Goal: Contribute content: Add original content to the website for others to see

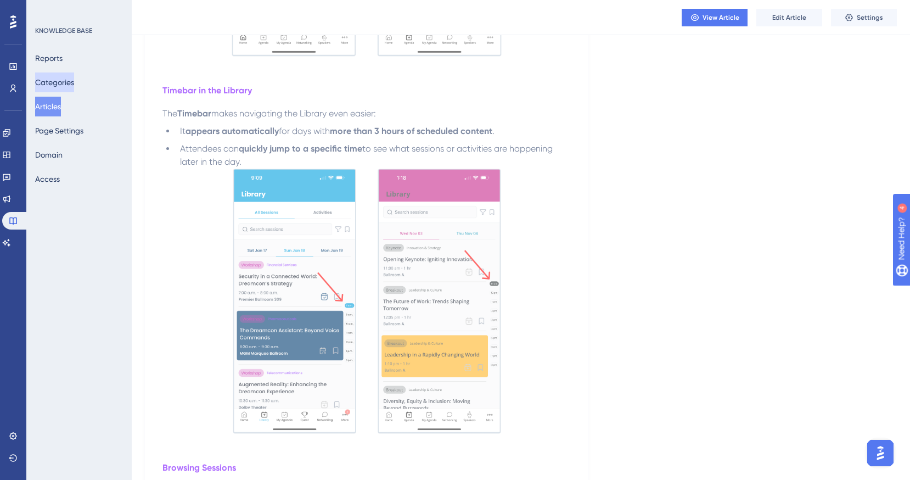
click at [71, 87] on button "Categories" at bounding box center [54, 82] width 39 height 20
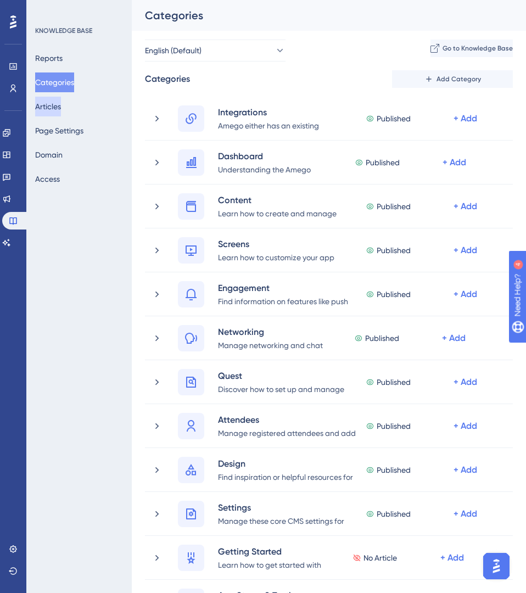
click at [58, 105] on button "Articles" at bounding box center [48, 107] width 26 height 20
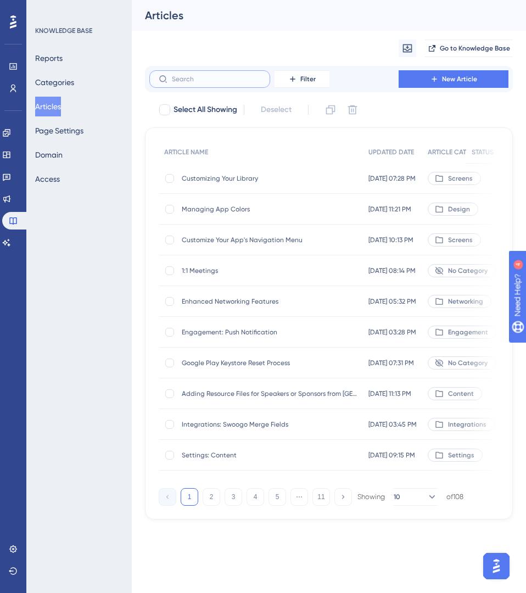
click at [213, 80] on input "text" at bounding box center [216, 79] width 89 height 8
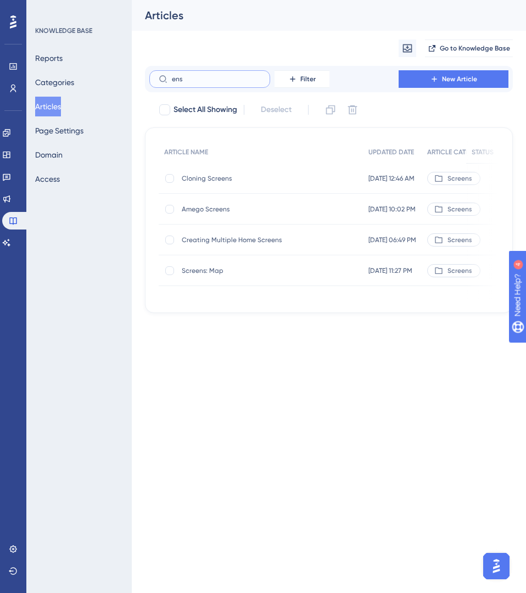
type input "ensu"
checkbox input "true"
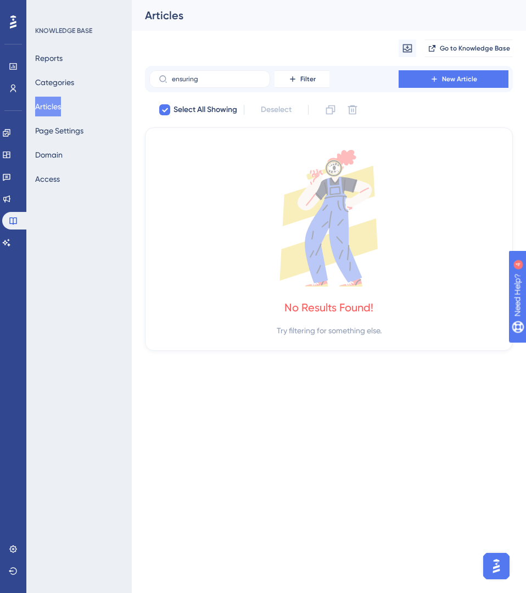
click at [55, 107] on button "Articles" at bounding box center [48, 107] width 26 height 20
click at [198, 112] on span "Select All Showing" at bounding box center [205, 109] width 64 height 13
click at [190, 80] on input "ensuring" at bounding box center [216, 79] width 89 height 8
type input "s"
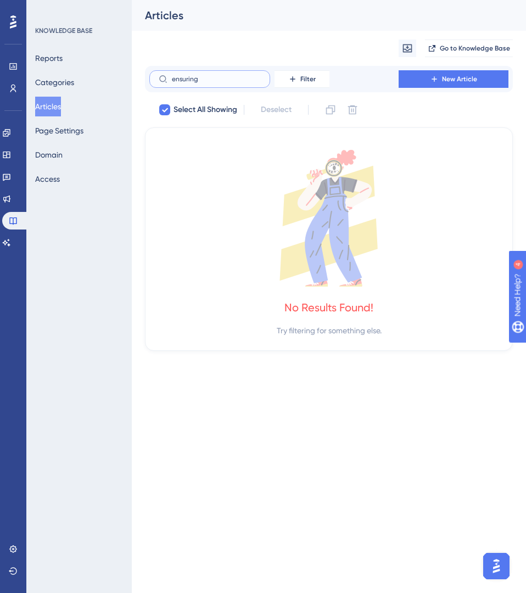
checkbox input "false"
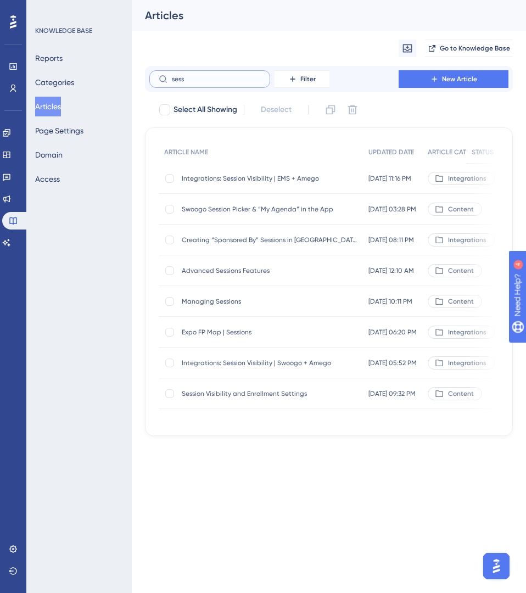
type input "sess"
click at [258, 210] on span "Swoogo Session Picker & “My Agenda” in the App" at bounding box center [270, 209] width 176 height 9
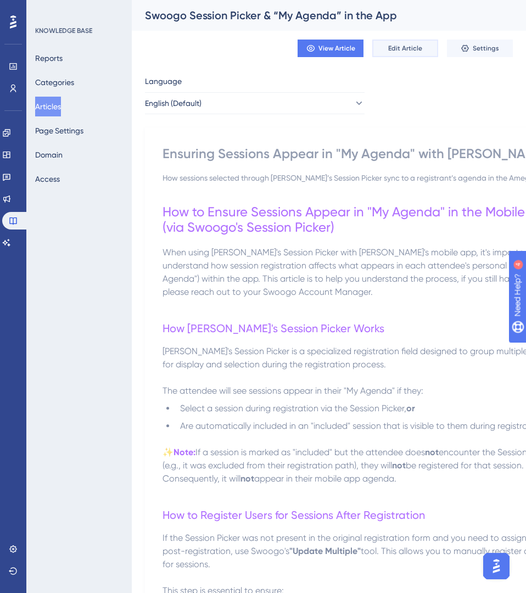
click at [414, 51] on span "Edit Article" at bounding box center [405, 48] width 34 height 9
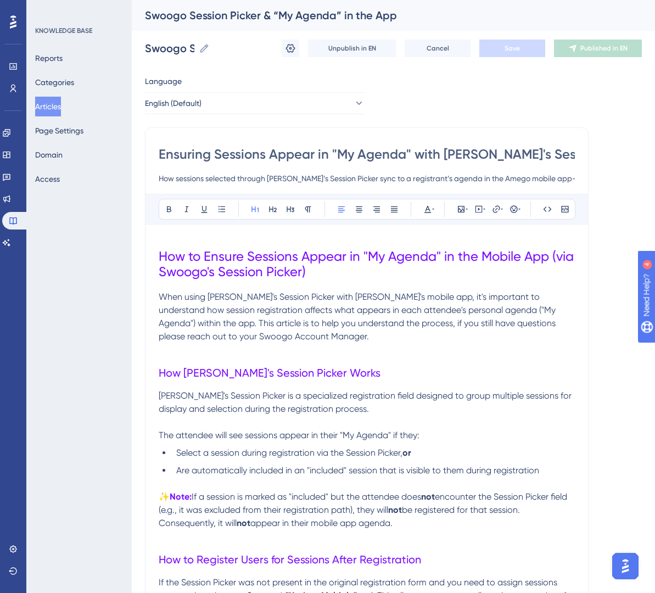
drag, startPoint x: 209, startPoint y: 154, endPoint x: 137, endPoint y: 152, distance: 71.9
click at [137, 153] on div "Performance Users Engagement Widgets Feedback Product Updates Knowledge Base AI…" at bounding box center [393, 553] width 523 height 1107
paste input "Integrations:"
drag, startPoint x: 435, startPoint y: 155, endPoint x: 699, endPoint y: 157, distance: 263.4
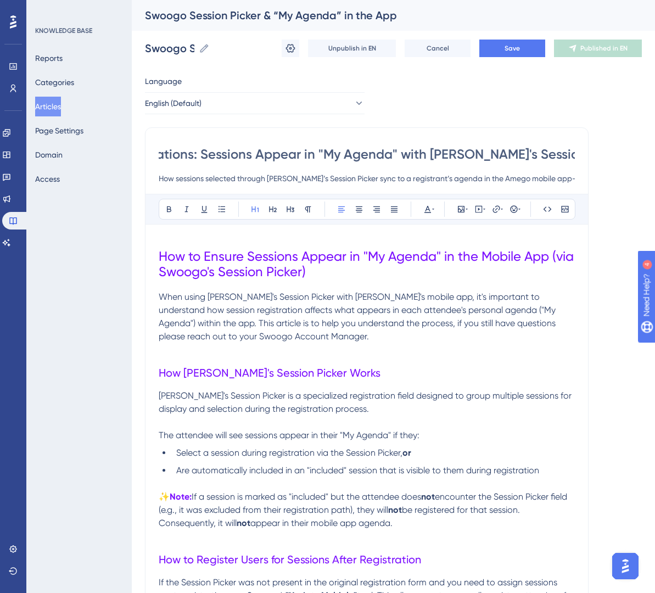
click at [655, 0] on html "Performance Users Engagement Widgets Feedback Product Updates Knowledge Base AI…" at bounding box center [327, 0] width 655 height 0
click at [238, 153] on input "Integrations: Sessions Appear in "My Agenda" with [PERSON_NAME]'s Session Picker" at bounding box center [367, 154] width 416 height 18
paste input "woogo's Session PickerS"
click at [512, 151] on input "Integrations: [PERSON_NAME]'s Session Picker & Sessions Appear in "My Agenda" w…" at bounding box center [367, 154] width 416 height 18
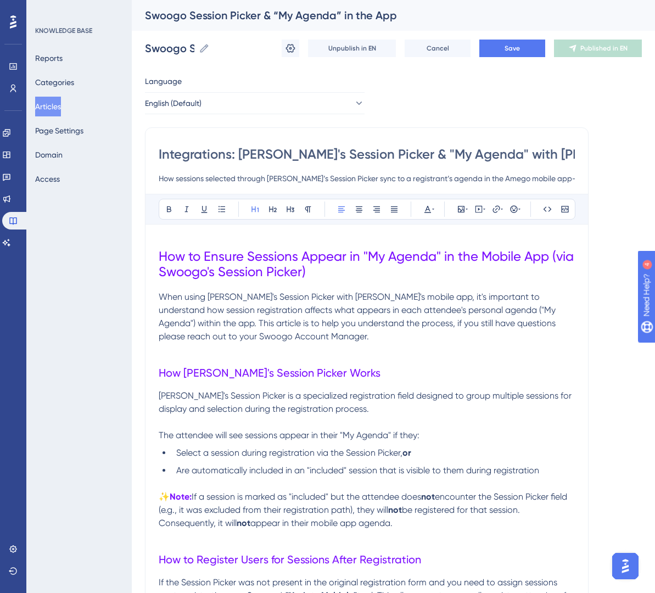
scroll to position [0, 81]
drag, startPoint x: 478, startPoint y: 155, endPoint x: 723, endPoint y: 162, distance: 244.8
click at [655, 0] on html "Performance Users Engagement Widgets Feedback Product Updates Knowledge Base AI…" at bounding box center [327, 0] width 655 height 0
click at [364, 155] on input "Integrations: [PERSON_NAME]'s Session Picker & "My Agenda"" at bounding box center [367, 154] width 416 height 18
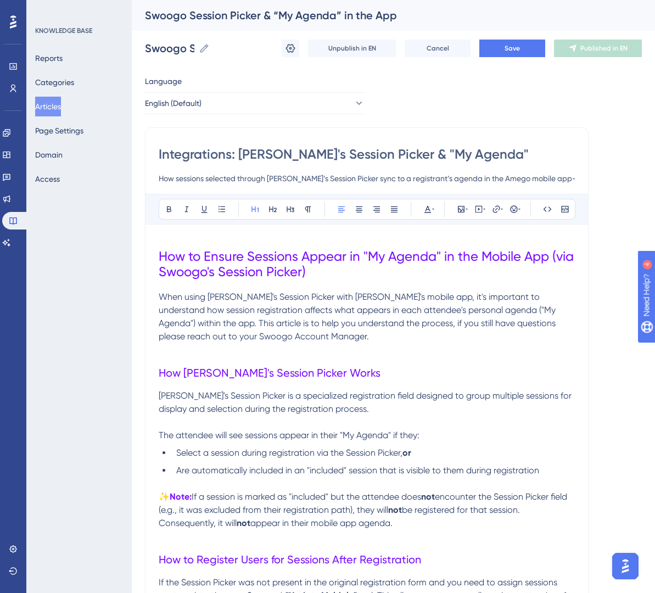
click at [364, 155] on input "Integrations: [PERSON_NAME]'s Session Picker & "My Agenda"" at bounding box center [367, 154] width 416 height 18
type input "Integrations: [PERSON_NAME]'s Session Picker & "My Agenda""
click at [507, 47] on span "Save" at bounding box center [511, 48] width 15 height 9
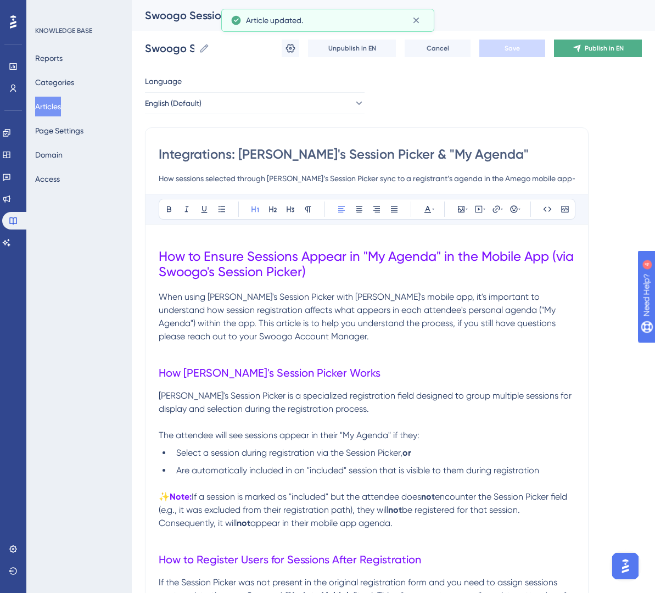
click at [584, 51] on span "Publish in EN" at bounding box center [603, 48] width 39 height 9
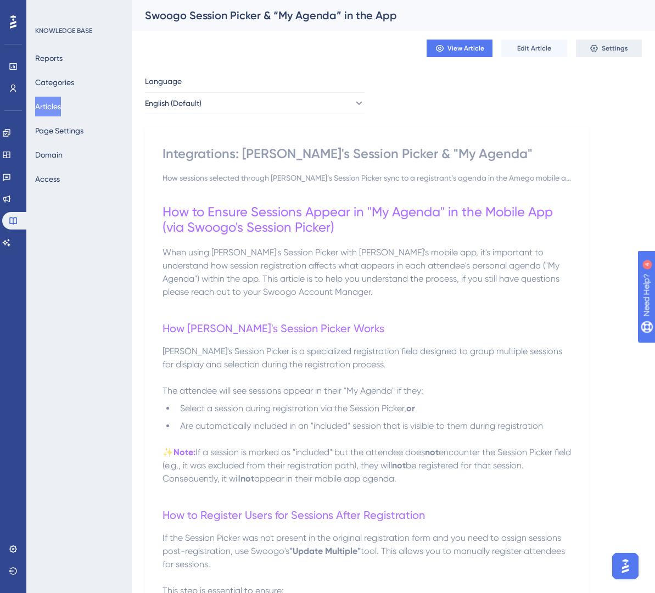
click at [603, 52] on span "Settings" at bounding box center [614, 48] width 26 height 9
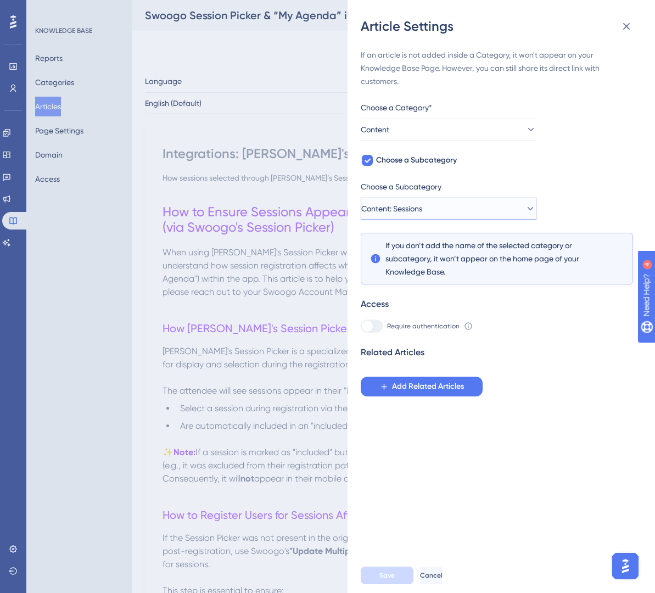
click at [454, 210] on button "Content: Sessions" at bounding box center [448, 209] width 176 height 22
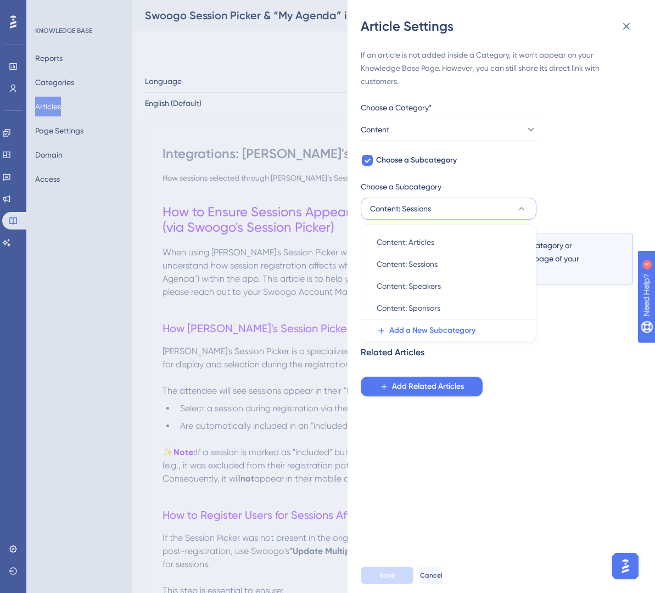
click at [619, 154] on div "If an article is not added inside a Category, it won't appear on your Knowledge…" at bounding box center [496, 222] width 272 height 348
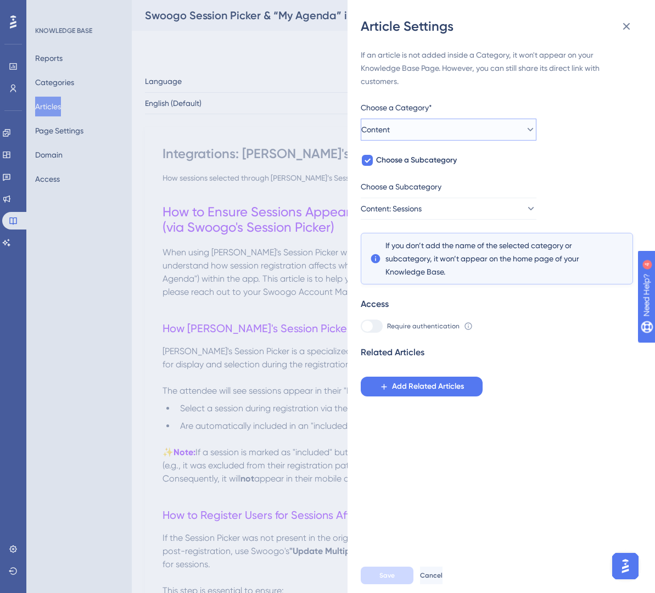
click at [451, 132] on button "Content" at bounding box center [448, 130] width 176 height 22
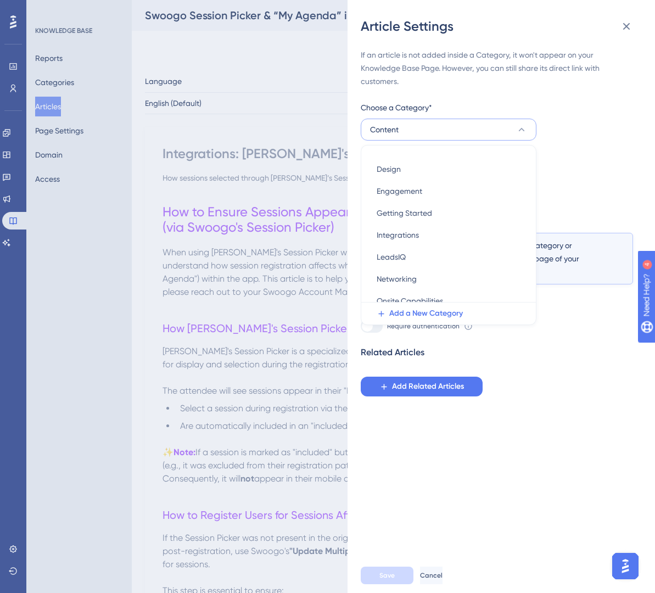
scroll to position [126, 0]
click at [405, 235] on span "Integrations" at bounding box center [397, 234] width 42 height 13
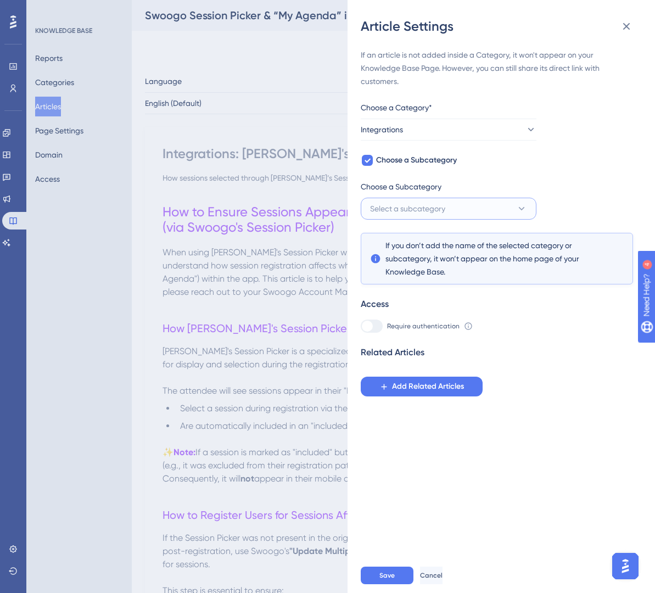
click at [485, 204] on button "Select a subcategory" at bounding box center [448, 209] width 176 height 22
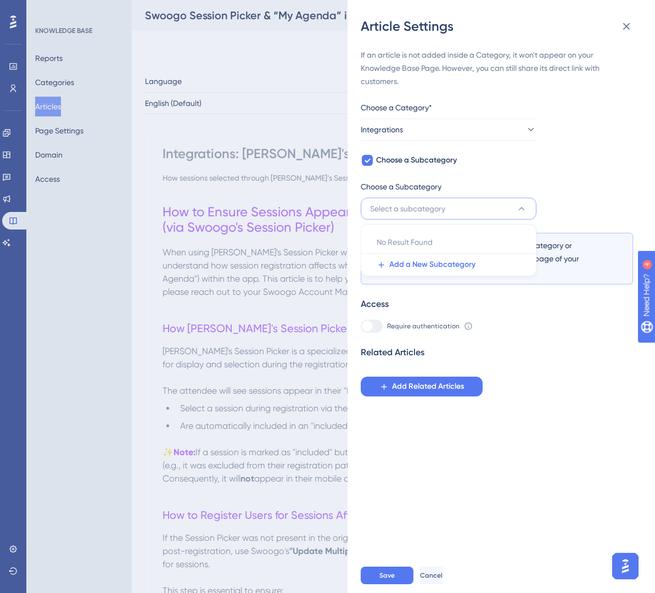
click at [577, 184] on div "If an article is not added inside a Category, it won't appear on your Knowledge…" at bounding box center [496, 222] width 272 height 348
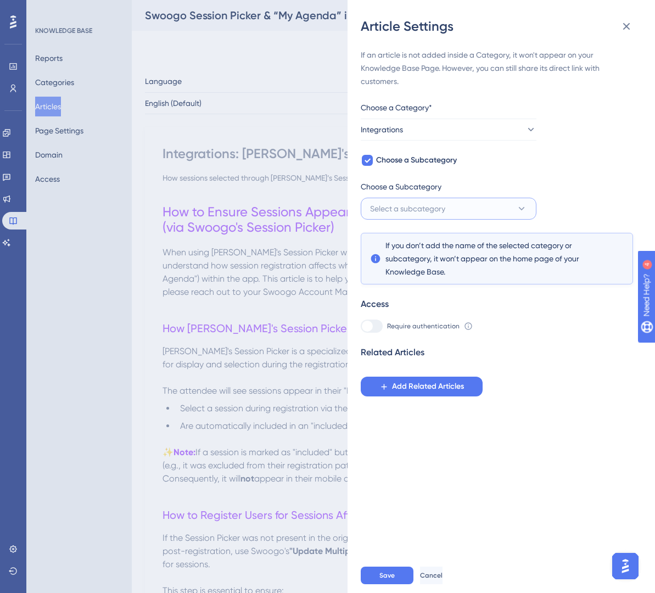
click at [416, 207] on span "Select a subcategory" at bounding box center [407, 208] width 75 height 13
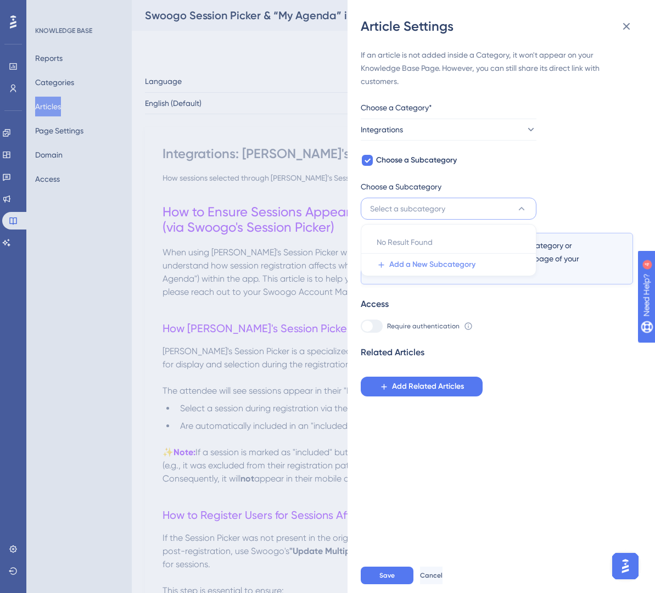
click at [411, 258] on span "Add a New Subcategory" at bounding box center [432, 264] width 86 height 13
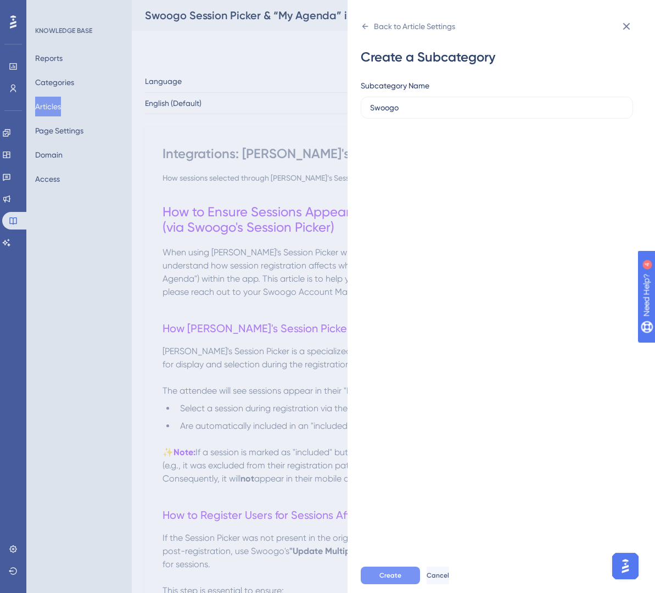
type input "Swoogo"
click at [380, 479] on span "Create" at bounding box center [390, 575] width 22 height 9
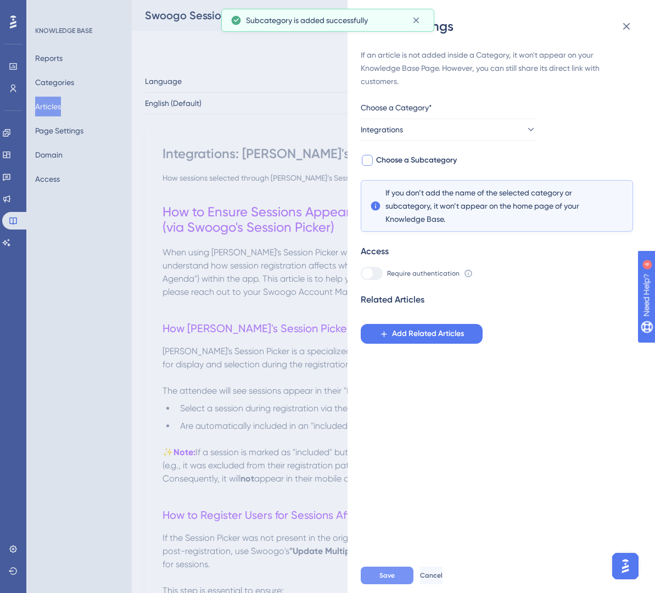
click at [384, 161] on span "Choose a Subcategory" at bounding box center [416, 160] width 81 height 13
checkbox input "true"
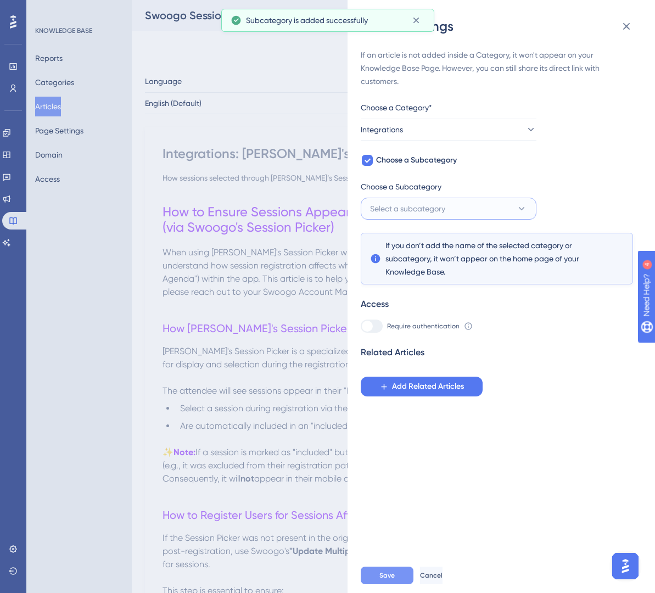
click at [384, 205] on span "Select a subcategory" at bounding box center [407, 208] width 75 height 13
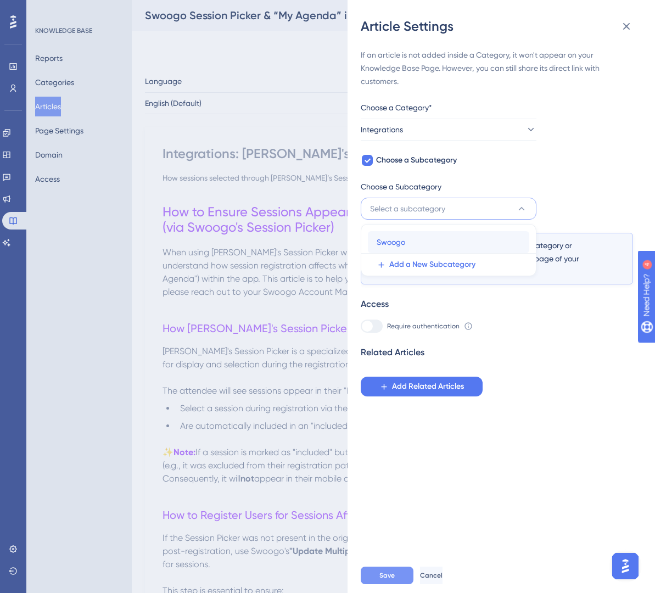
click at [390, 244] on span "Swoogo" at bounding box center [390, 241] width 29 height 13
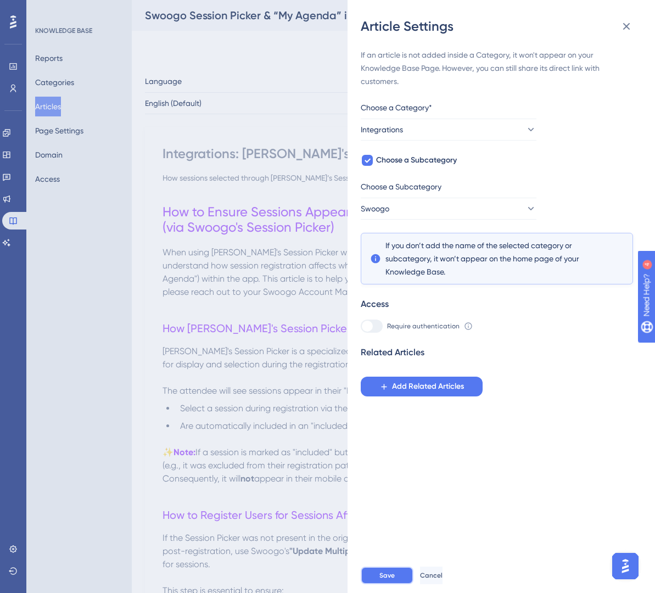
click at [386, 479] on span "Save" at bounding box center [386, 575] width 15 height 9
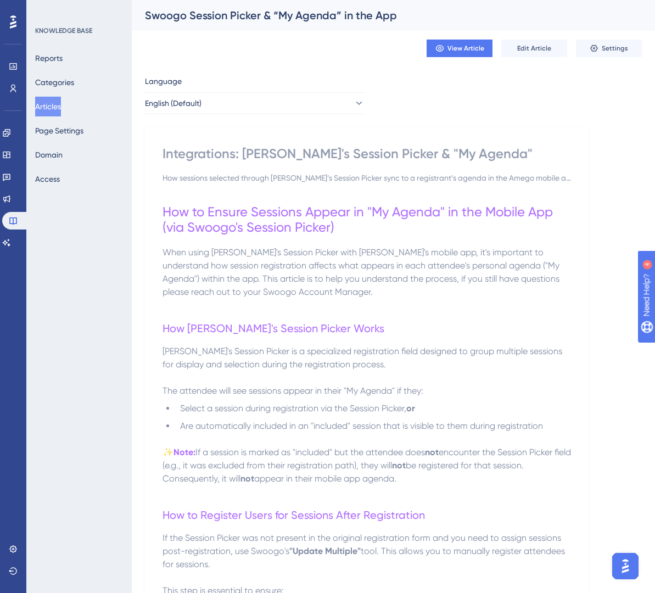
click at [60, 106] on button "Articles" at bounding box center [48, 107] width 26 height 20
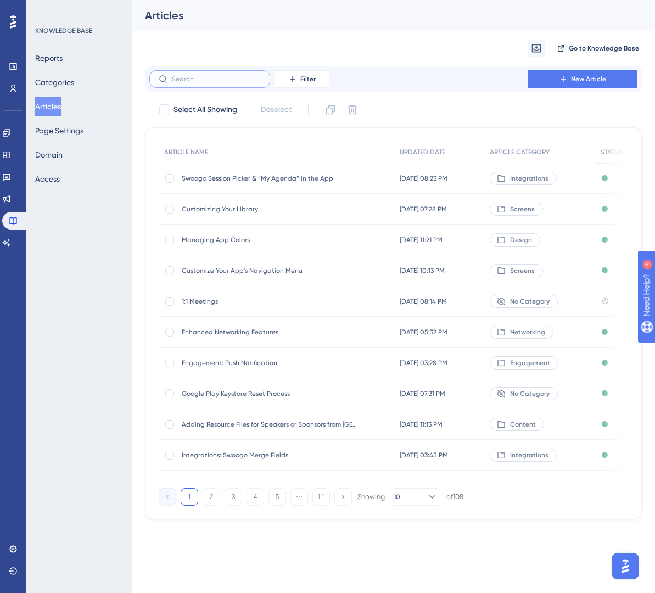
click at [215, 81] on input "text" at bounding box center [216, 79] width 89 height 8
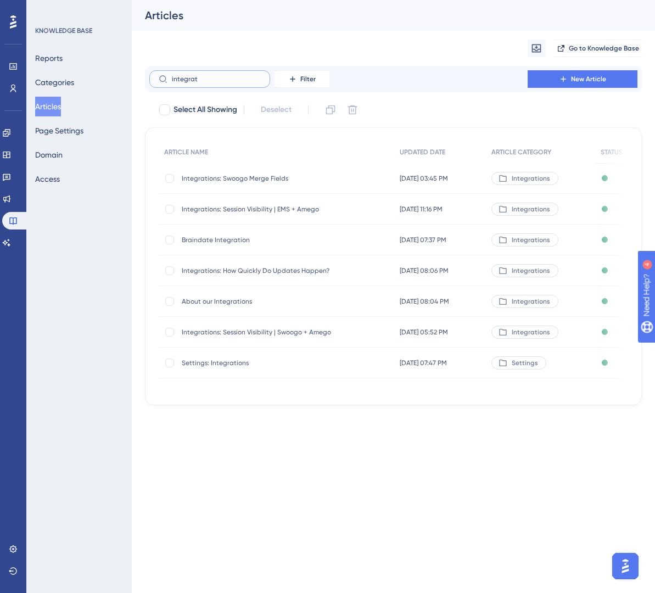
type input "integrat"
click at [273, 177] on span "Integrations: Swoogo Merge Fields" at bounding box center [270, 178] width 176 height 9
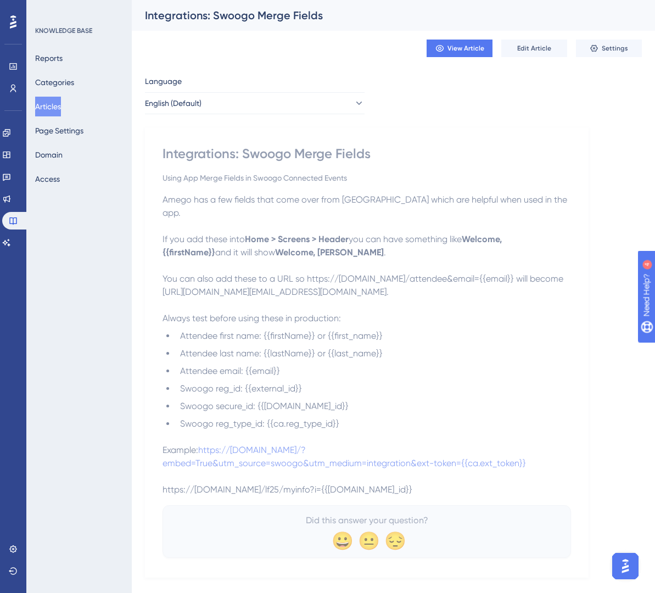
click at [610, 35] on div "View Article Edit Article Settings" at bounding box center [393, 48] width 497 height 35
click at [610, 52] on span "Settings" at bounding box center [614, 48] width 26 height 9
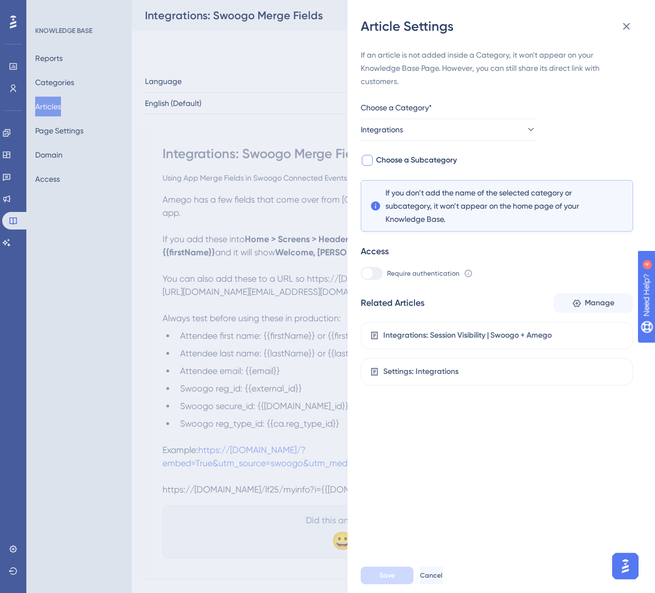
click at [439, 163] on span "Choose a Subcategory" at bounding box center [416, 160] width 81 height 13
checkbox input "true"
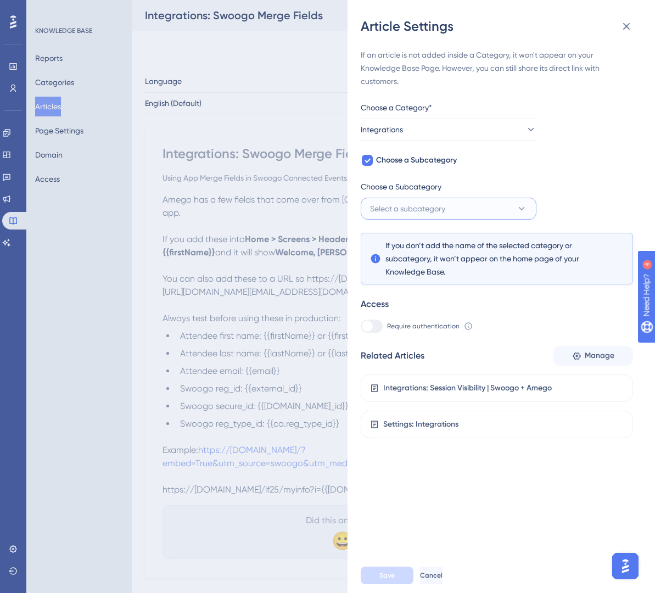
click at [426, 209] on span "Select a subcategory" at bounding box center [407, 208] width 75 height 13
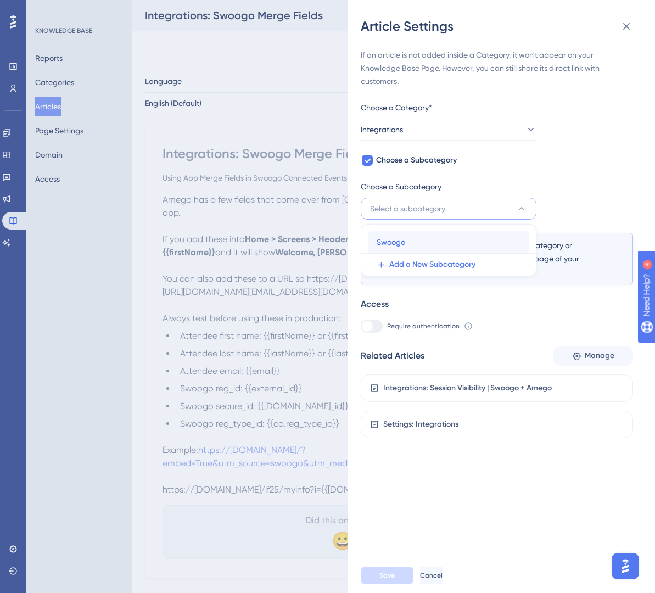
click at [411, 243] on div "Swoogo Swoogo" at bounding box center [448, 242] width 144 height 22
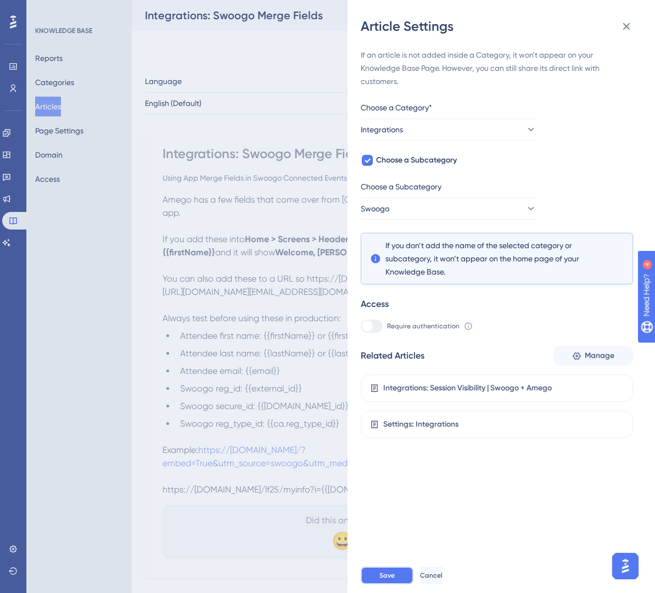
click at [382, 479] on span "Save" at bounding box center [386, 575] width 15 height 9
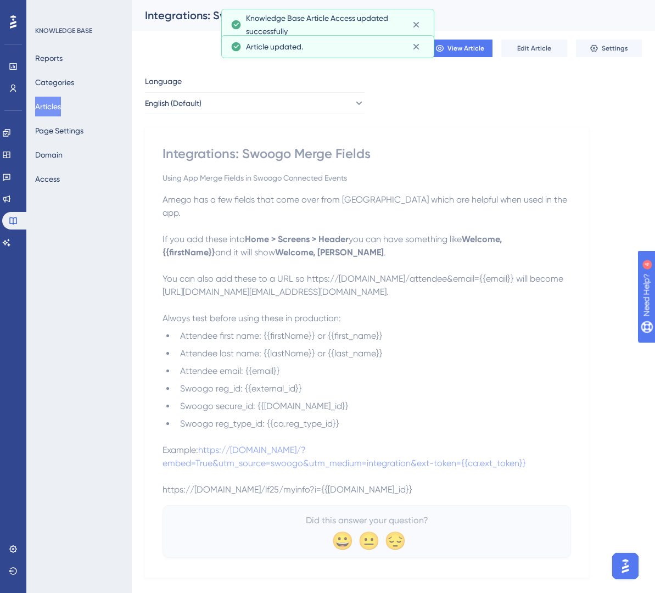
click at [61, 106] on button "Articles" at bounding box center [48, 107] width 26 height 20
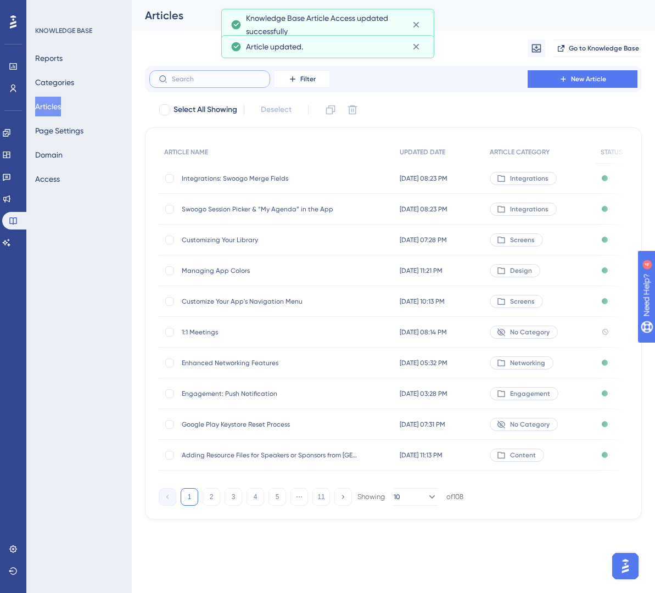
click at [200, 81] on input "text" at bounding box center [216, 79] width 89 height 8
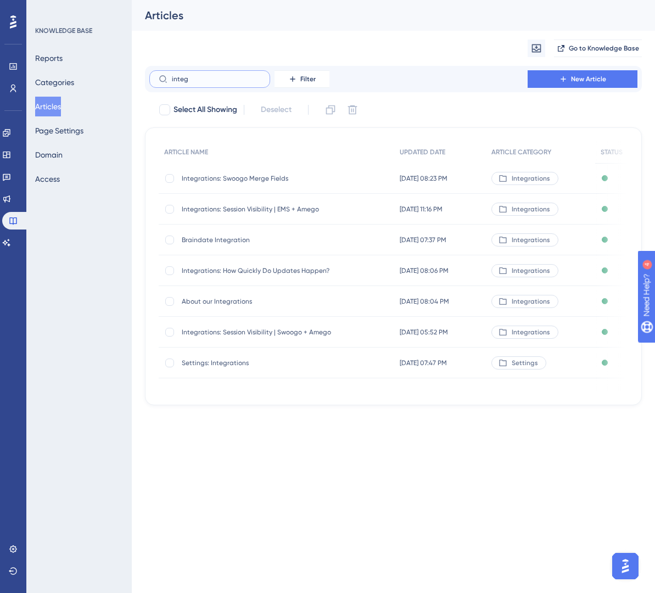
type input "integ"
click at [279, 334] on span "Integrations: Session Visibility | Swoogo + Amego" at bounding box center [270, 332] width 176 height 9
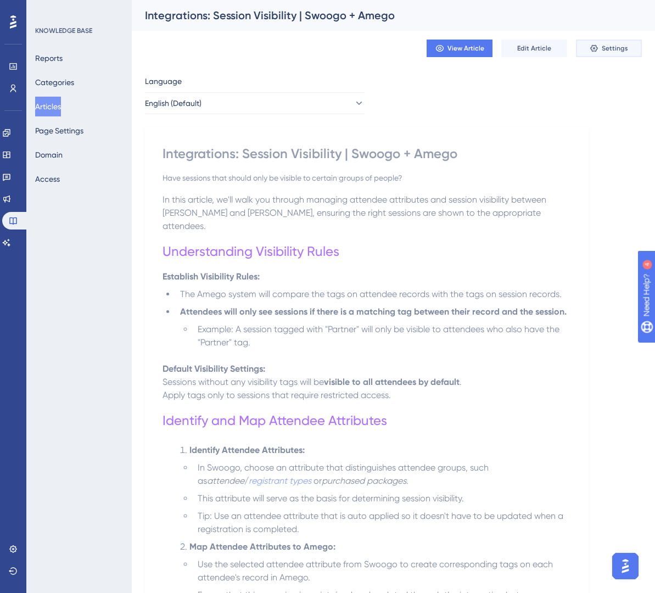
click at [618, 51] on span "Settings" at bounding box center [614, 48] width 26 height 9
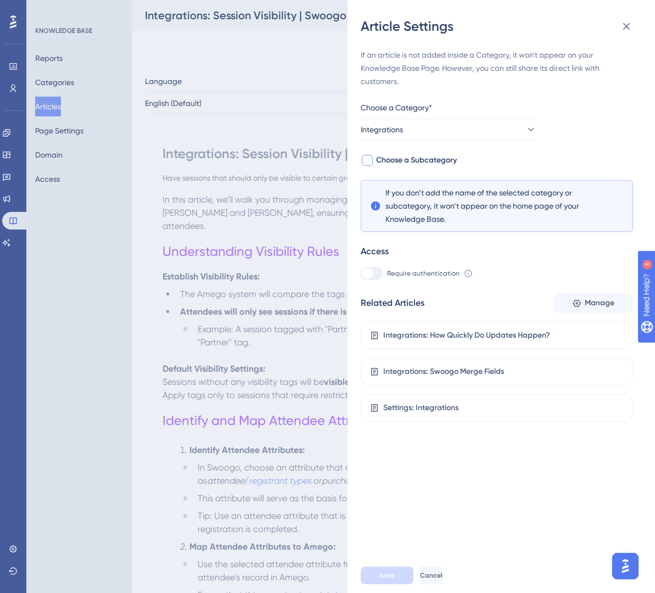
click at [427, 161] on span "Choose a Subcategory" at bounding box center [416, 160] width 81 height 13
checkbox input "true"
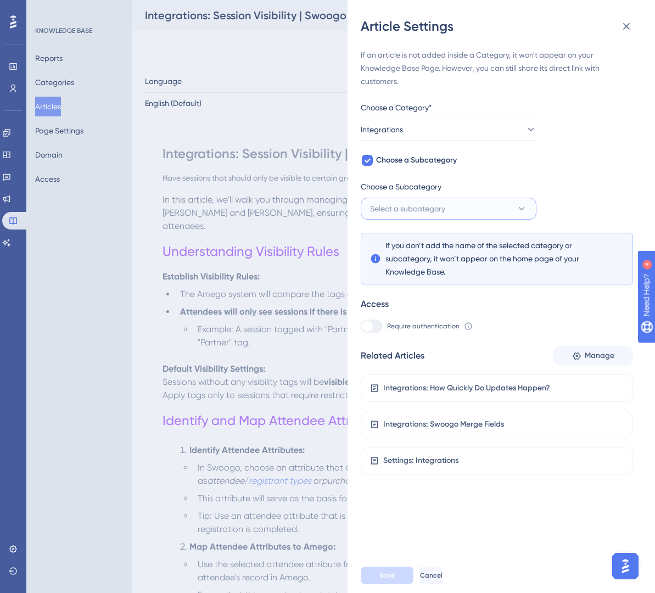
click at [415, 209] on span "Select a subcategory" at bounding box center [407, 208] width 75 height 13
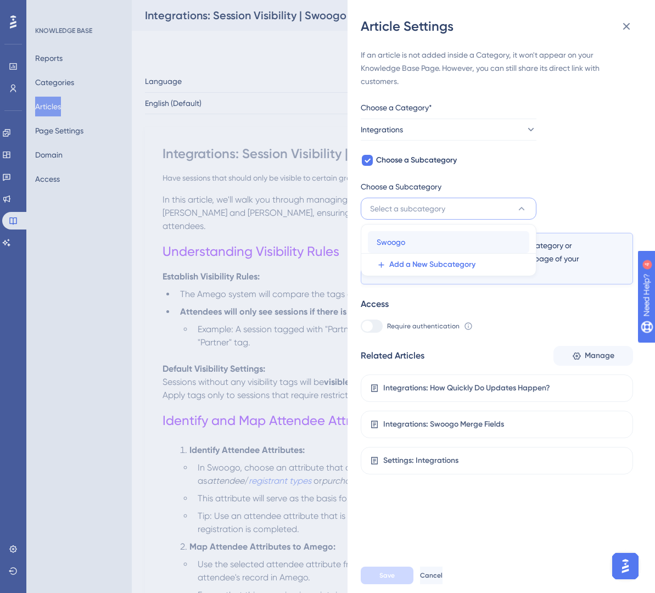
click at [403, 241] on span "Swoogo" at bounding box center [390, 241] width 29 height 13
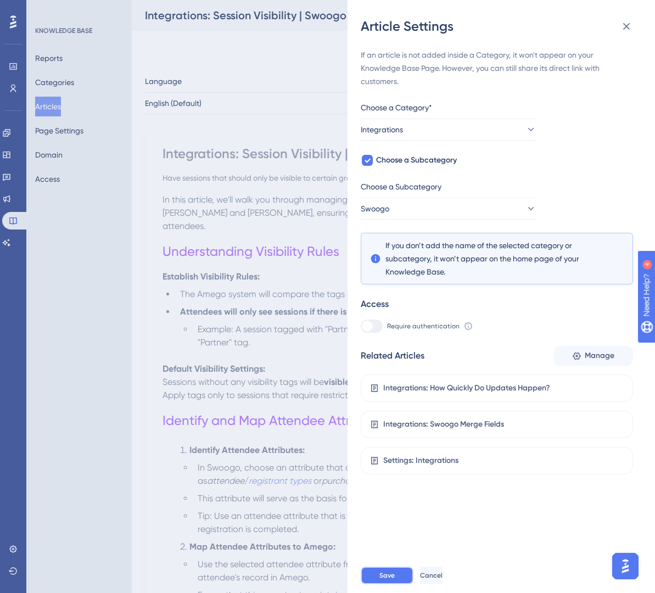
click at [382, 479] on span "Save" at bounding box center [386, 575] width 15 height 9
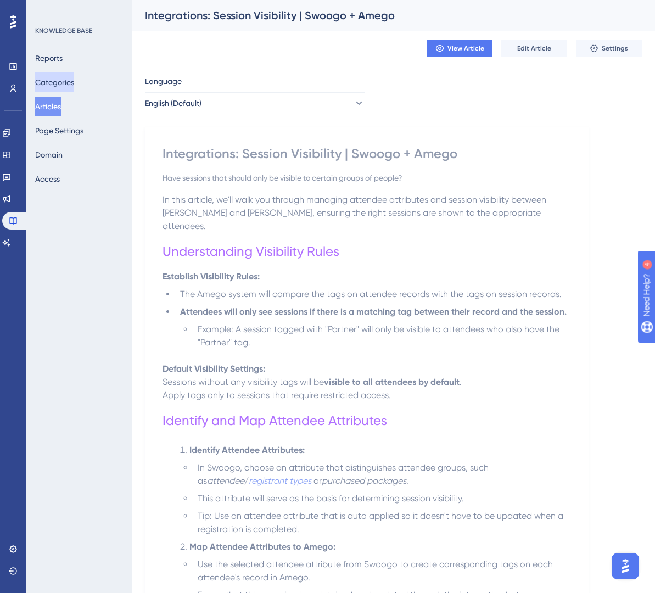
click at [74, 84] on button "Categories" at bounding box center [54, 82] width 39 height 20
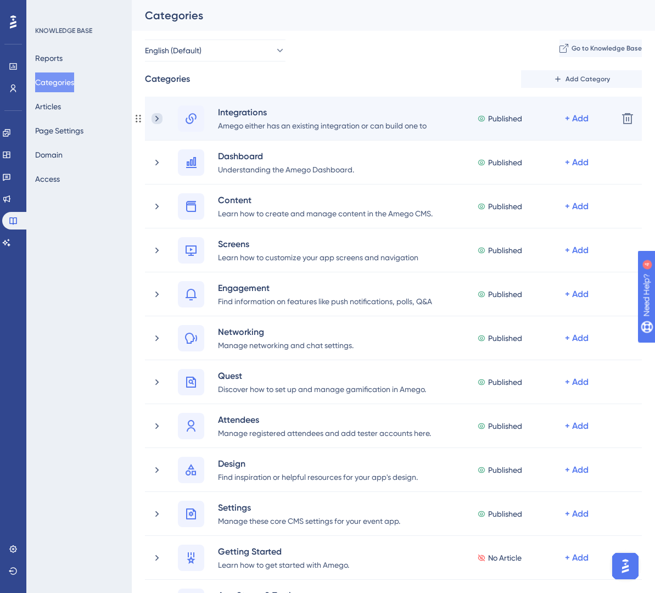
click at [157, 117] on icon at bounding box center [156, 118] width 3 height 6
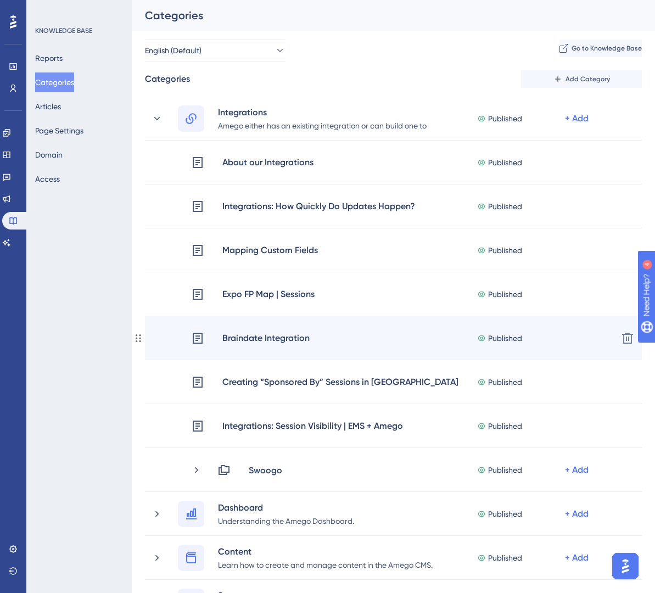
click at [337, 336] on div "Braindate Integration Published + Add" at bounding box center [400, 338] width 418 height 14
click at [284, 337] on div "Braindate Integration" at bounding box center [266, 338] width 88 height 14
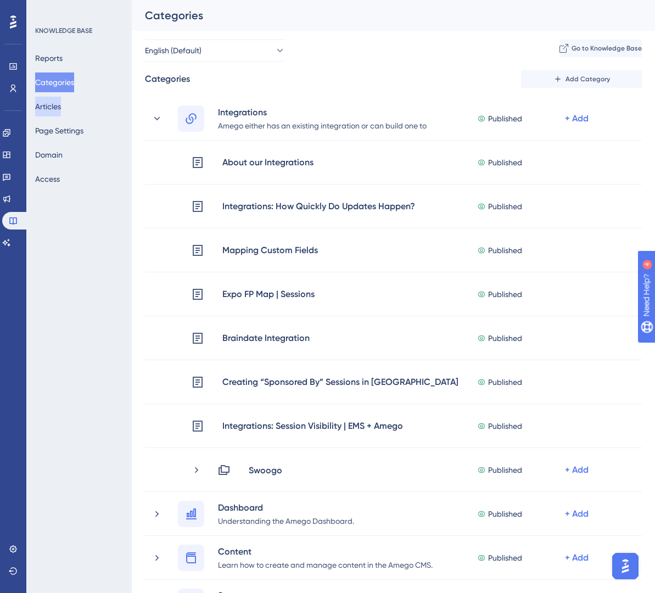
click at [61, 106] on button "Articles" at bounding box center [48, 107] width 26 height 20
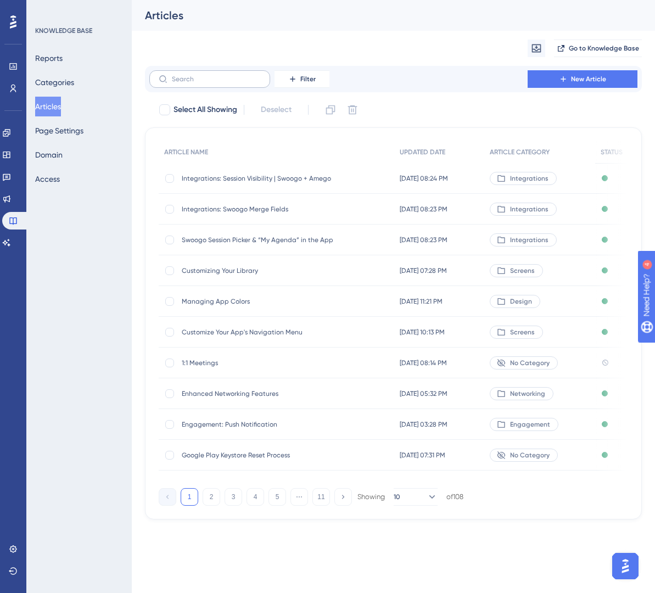
click at [232, 70] on label at bounding box center [209, 79] width 121 height 18
click at [232, 75] on input "text" at bounding box center [216, 79] width 89 height 8
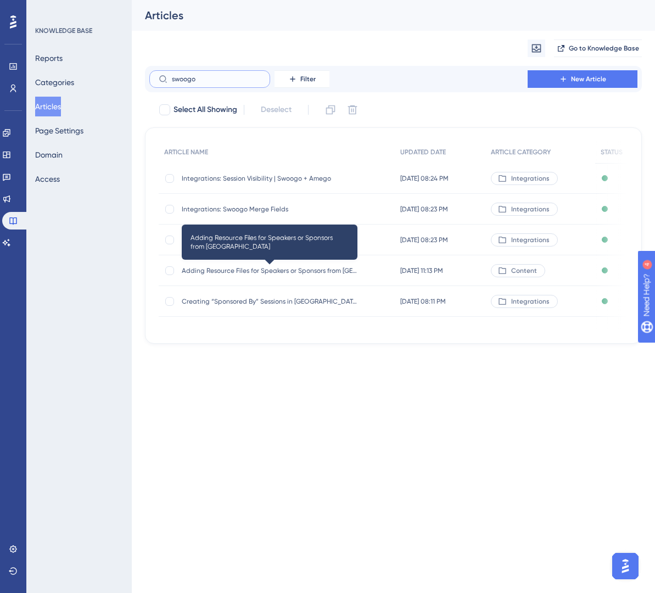
type input "swoogo"
click at [290, 273] on span "Adding Resource Files for Speakers or Sponsors from [GEOGRAPHIC_DATA]" at bounding box center [270, 270] width 176 height 9
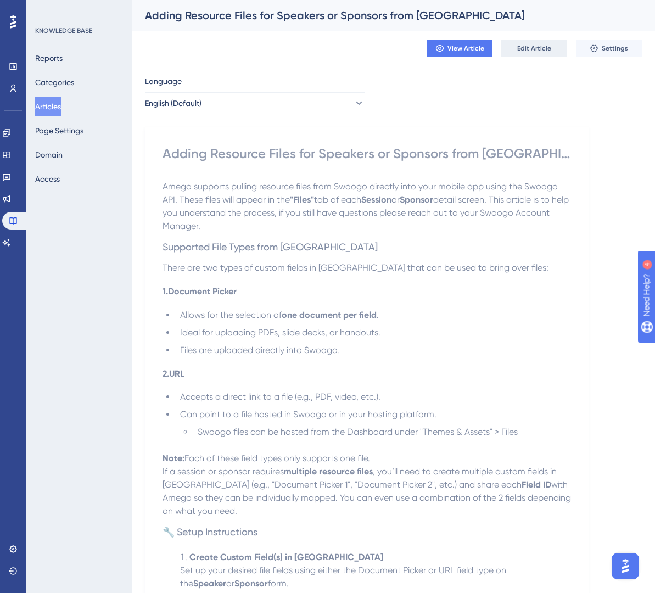
click at [541, 47] on span "Edit Article" at bounding box center [534, 48] width 34 height 9
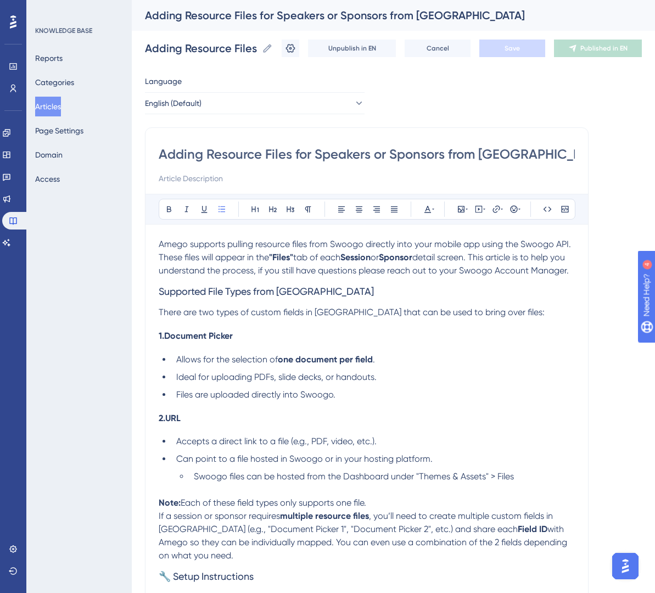
click at [159, 155] on input "Adding Resource Files for Speakers or Sponsors from [GEOGRAPHIC_DATA]" at bounding box center [367, 154] width 416 height 18
type input "Integrations: Adding Resource Files for Speakers or Sponsors from [GEOGRAPHIC_D…"
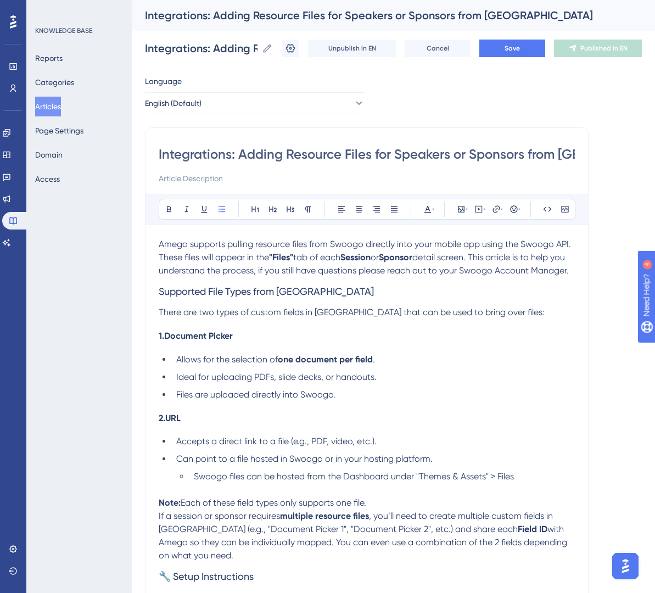
click at [266, 155] on input "Integrations: Adding Resource Files for Speakers or Sponsors from [GEOGRAPHIC_D…" at bounding box center [367, 154] width 416 height 18
type input "Integrations: Swoogo Resource Files for Speakers or Sponsors from [GEOGRAPHIC_D…"
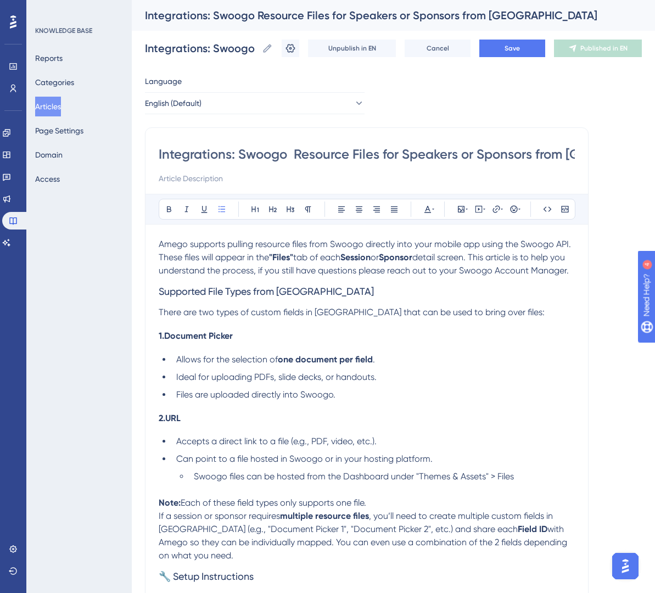
type input "Integrations: Swoogo Resource Files for Speakers or Sponsors from [GEOGRAPHIC_D…"
type input "Integrations: Swoogo & Resource Files for Speakers or Sponsors from [GEOGRAPHIC…"
drag, startPoint x: 492, startPoint y: 151, endPoint x: 654, endPoint y: 154, distance: 161.3
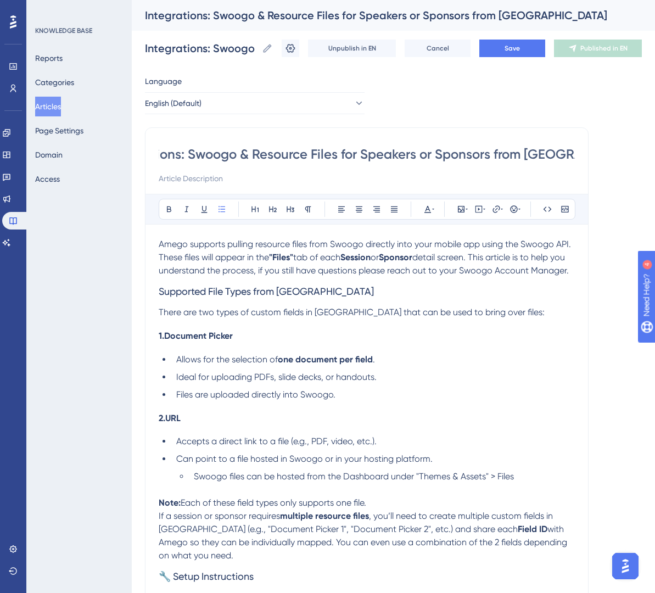
type input "Integrations: Swoogo & Resource Files for Speakers or Sponsors"
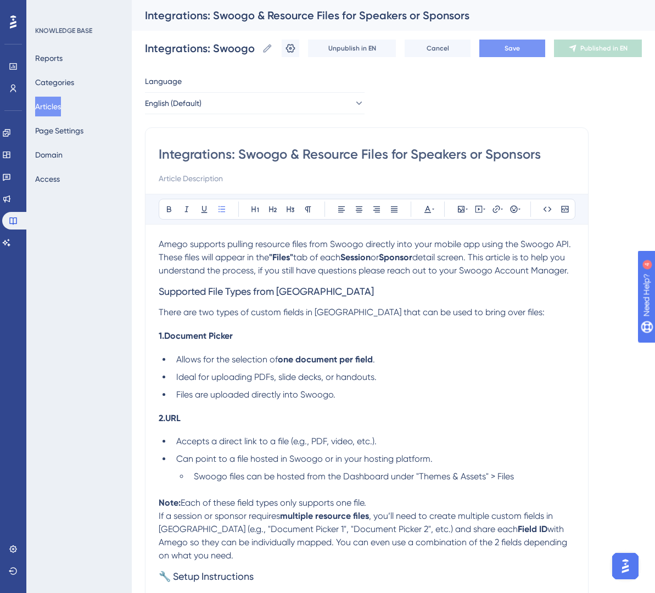
type input "Integrations: Swoogo & Resource Files for Speakers or Sponsors"
click at [523, 52] on button "Save" at bounding box center [512, 49] width 66 height 18
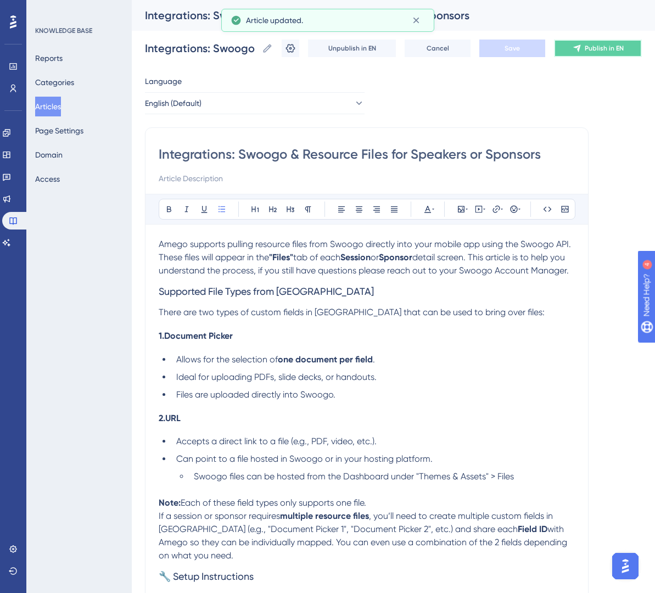
click at [584, 53] on button "Publish in EN" at bounding box center [598, 49] width 88 height 18
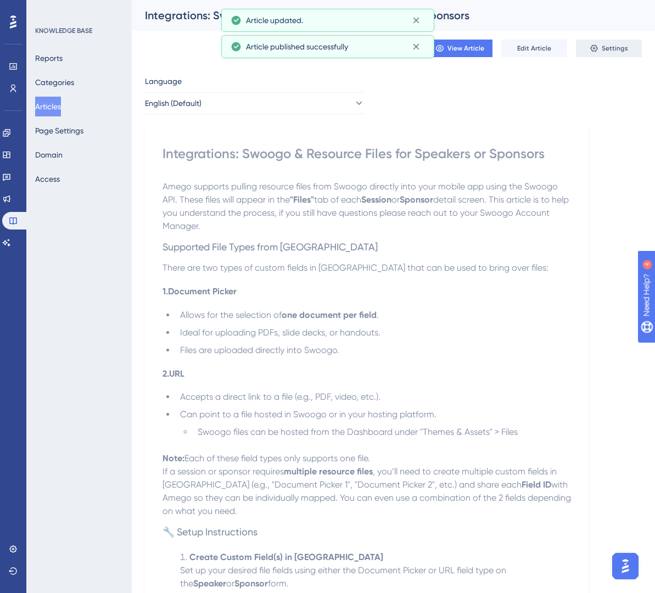
click at [616, 53] on button "Settings" at bounding box center [609, 49] width 66 height 18
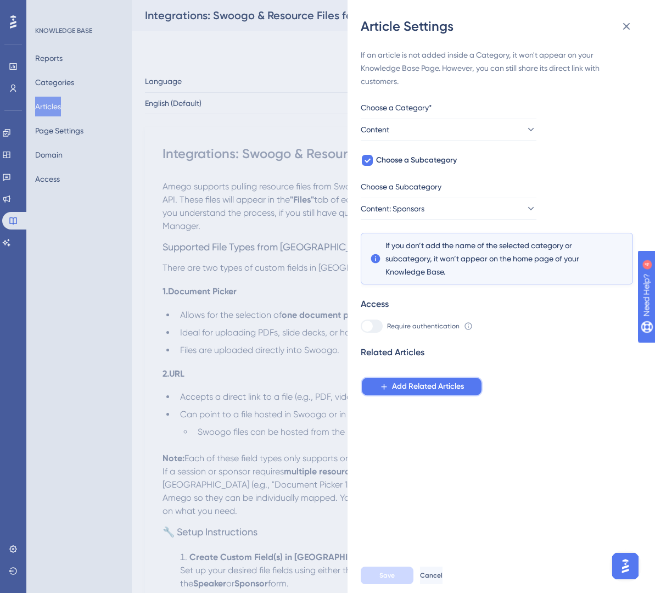
click at [425, 387] on span "Add Related Articles" at bounding box center [428, 386] width 72 height 13
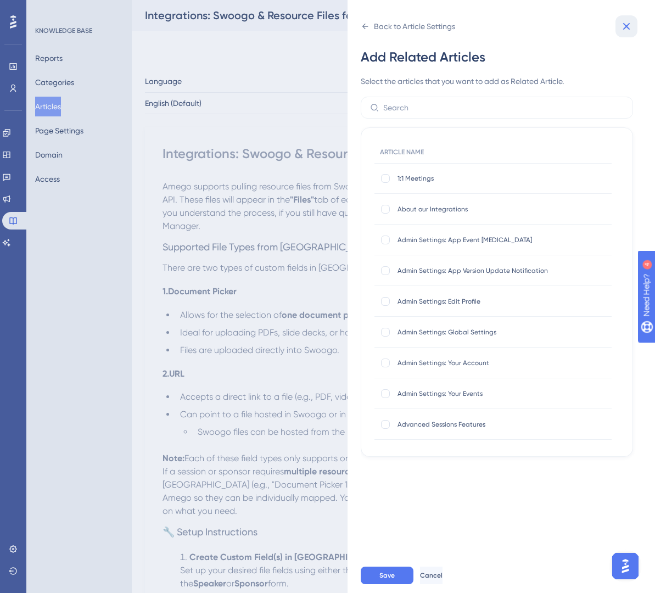
click at [627, 27] on icon at bounding box center [626, 26] width 7 height 7
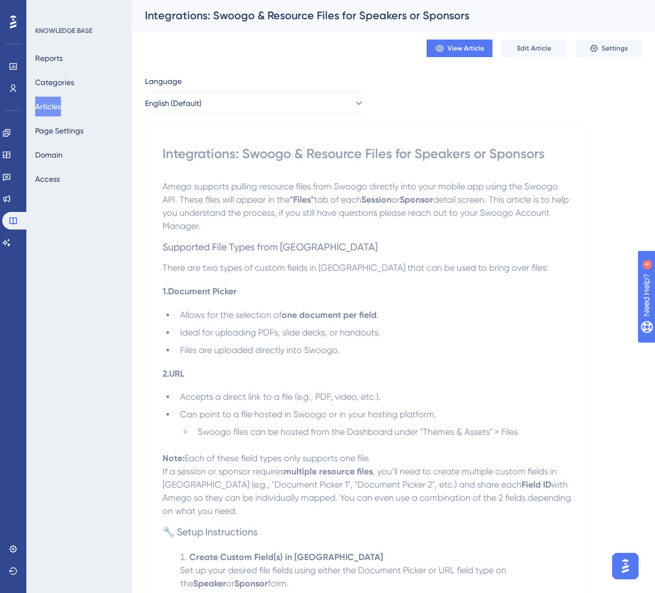
click at [551, 223] on p "Amego supports pulling resource files from Swoogo directly into your mobile app…" at bounding box center [366, 206] width 408 height 53
click at [615, 49] on span "Settings" at bounding box center [614, 48] width 26 height 9
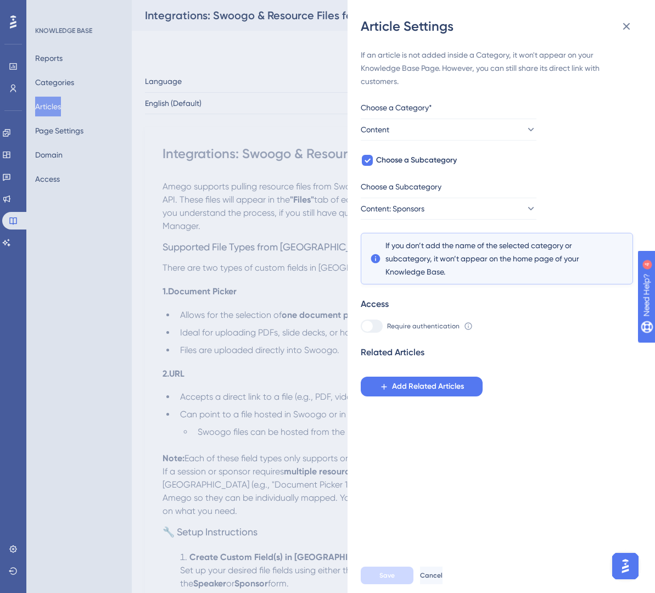
click at [299, 376] on div "Article Settings If an article is not added inside a Category, it won't appear …" at bounding box center [327, 296] width 655 height 593
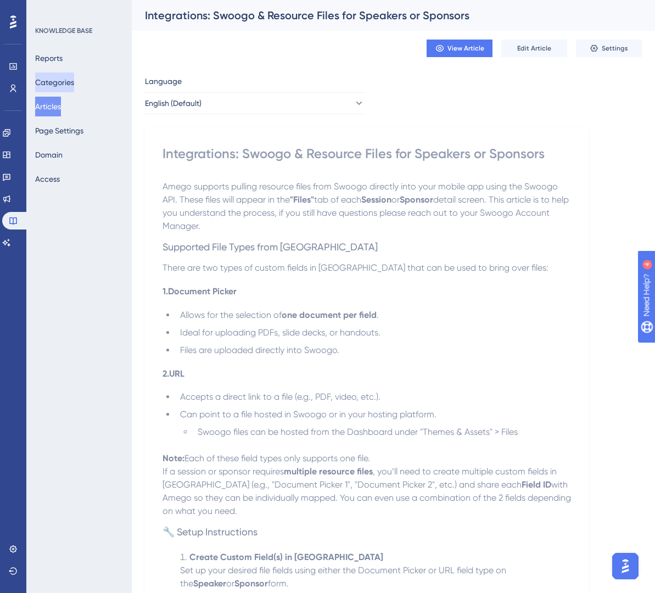
click at [66, 83] on button "Categories" at bounding box center [54, 82] width 39 height 20
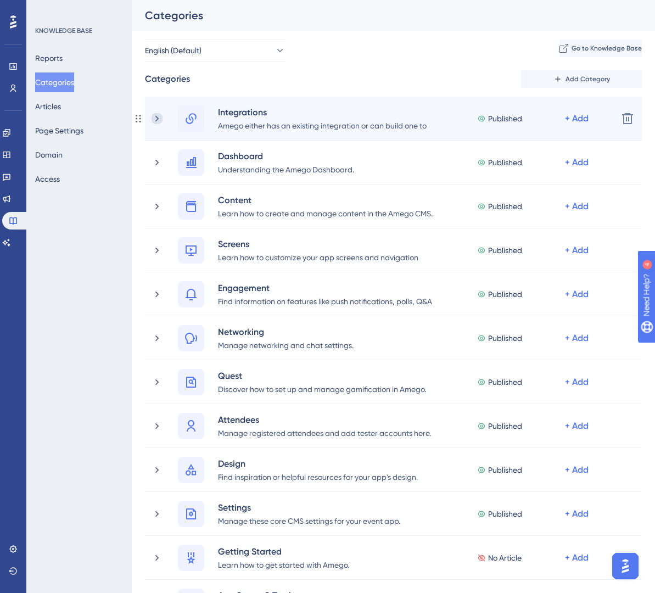
click at [156, 119] on icon at bounding box center [156, 118] width 11 height 11
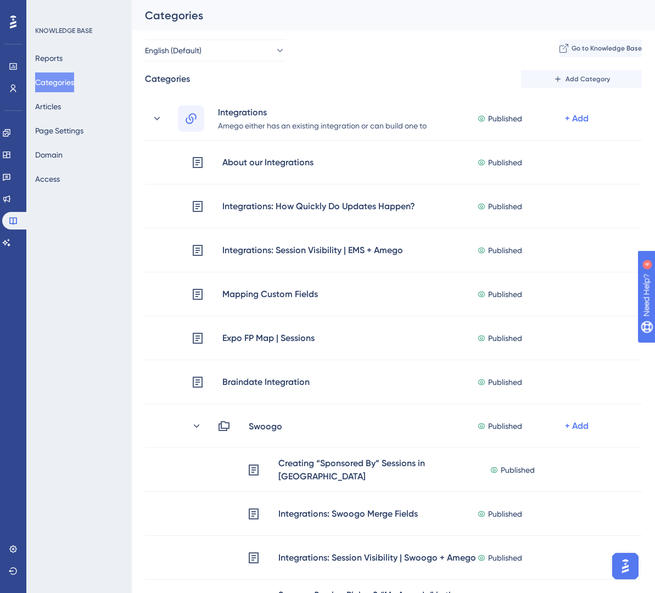
click at [76, 107] on div "Reports Categories Articles Page Settings Domain Access" at bounding box center [79, 118] width 89 height 140
click at [54, 107] on button "Articles" at bounding box center [48, 107] width 26 height 20
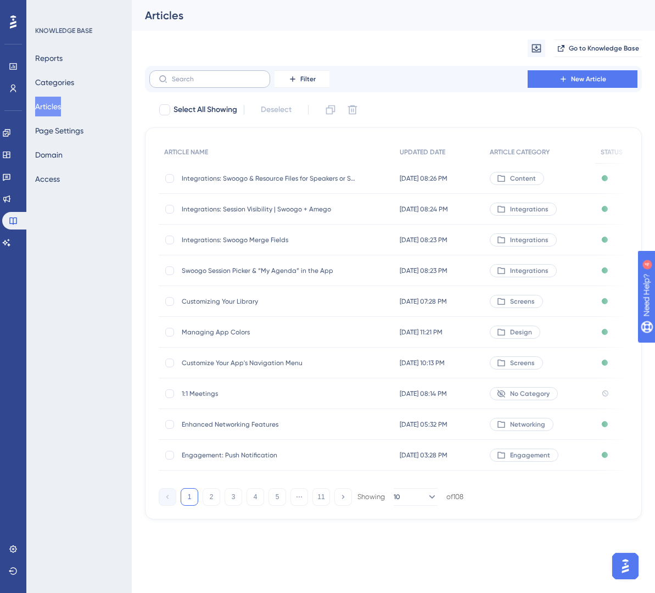
click at [233, 83] on label at bounding box center [209, 79] width 121 height 18
click at [233, 83] on input "text" at bounding box center [216, 79] width 89 height 8
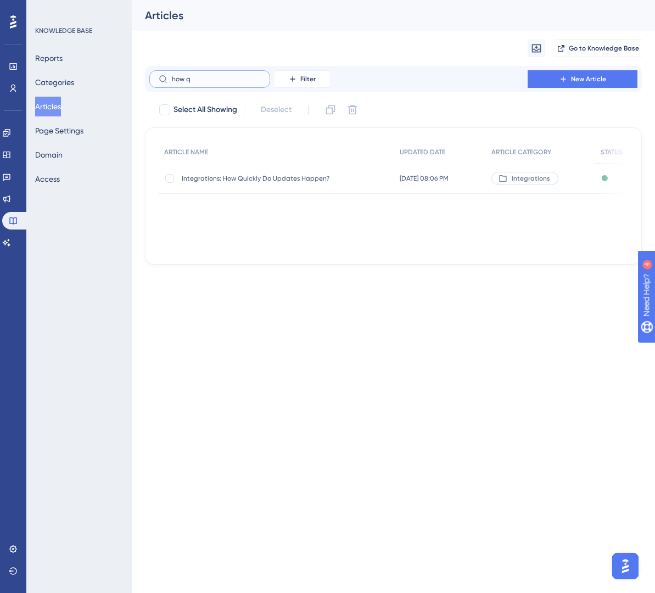
type input "how q"
click at [233, 183] on div "Integrations: How Quickly Do Updates Happen? Integrations: How Quickly Do Updat…" at bounding box center [270, 178] width 176 height 31
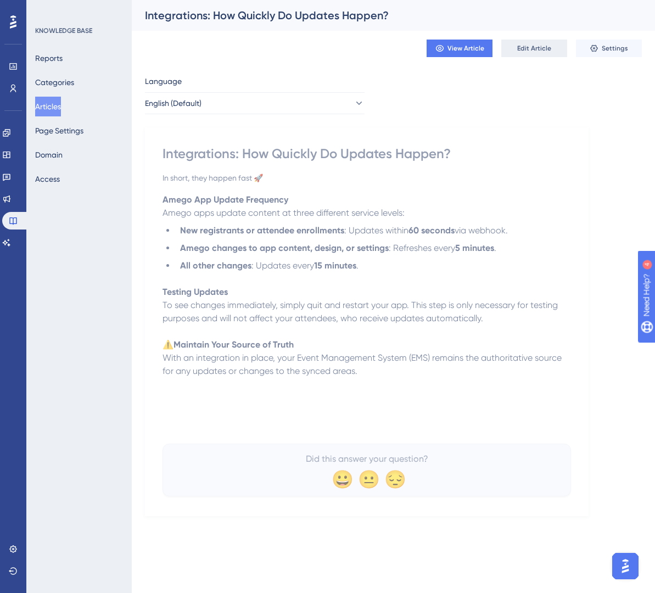
click at [536, 53] on button "Edit Article" at bounding box center [534, 49] width 66 height 18
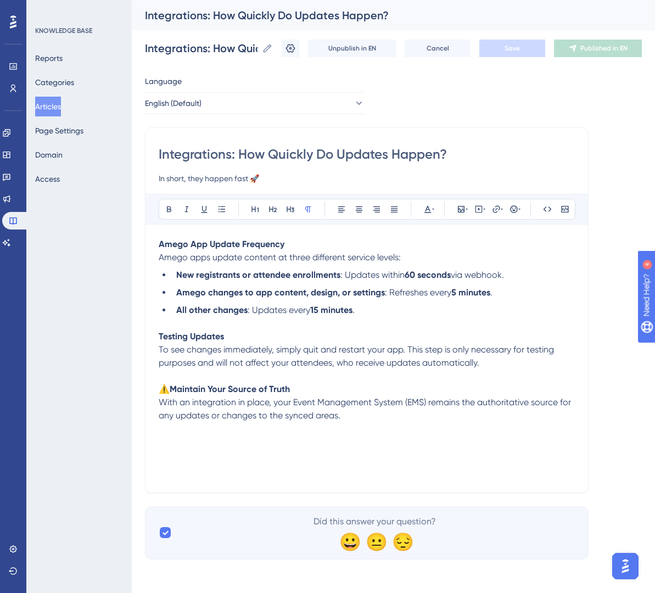
drag, startPoint x: 241, startPoint y: 152, endPoint x: 116, endPoint y: 153, distance: 124.6
click at [132, 153] on div "Performance Users Engagement Widgets Feedback Product Updates Knowledge Base AI…" at bounding box center [393, 288] width 523 height 576
type input "How Quickly Do Updates Happen?"
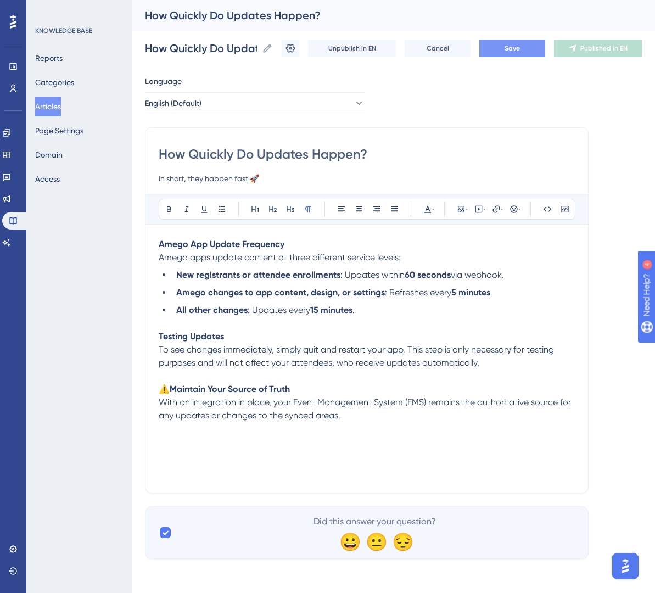
type input "How Quickly Do Updates Happen?"
click at [511, 48] on span "Save" at bounding box center [511, 48] width 15 height 9
click at [58, 105] on button "Articles" at bounding box center [48, 107] width 26 height 20
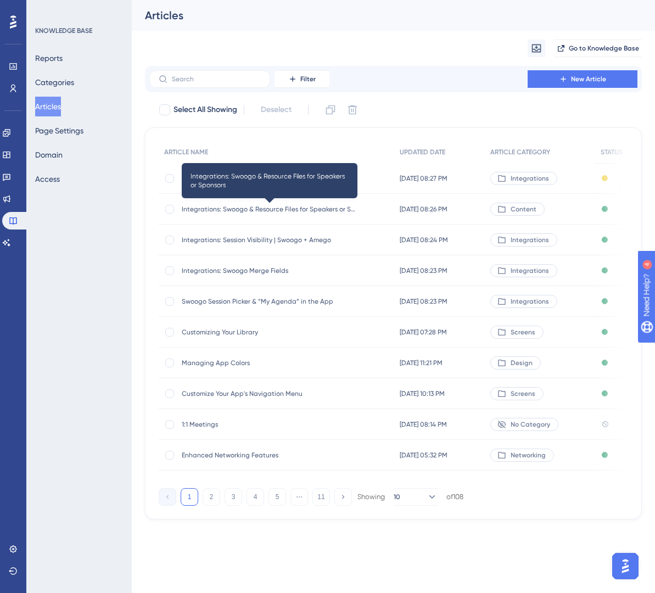
click at [273, 210] on span "Integrations: Swoogo & Resource Files for Speakers or Sponsors" at bounding box center [270, 209] width 176 height 9
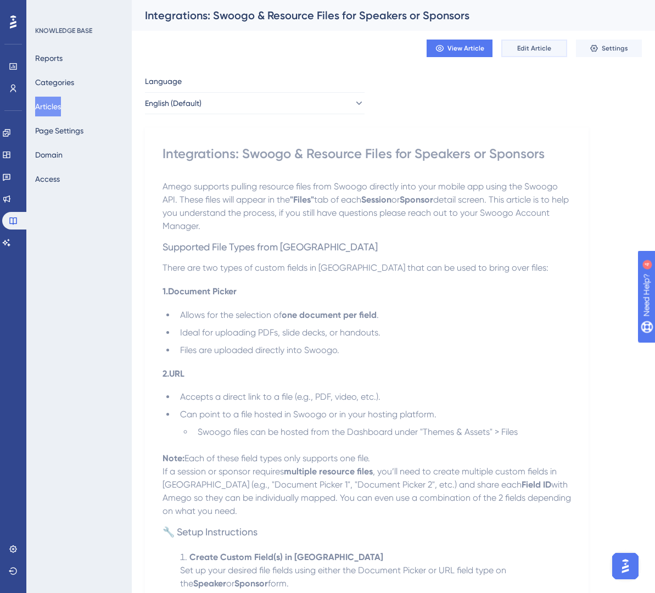
click at [543, 47] on span "Edit Article" at bounding box center [534, 48] width 34 height 9
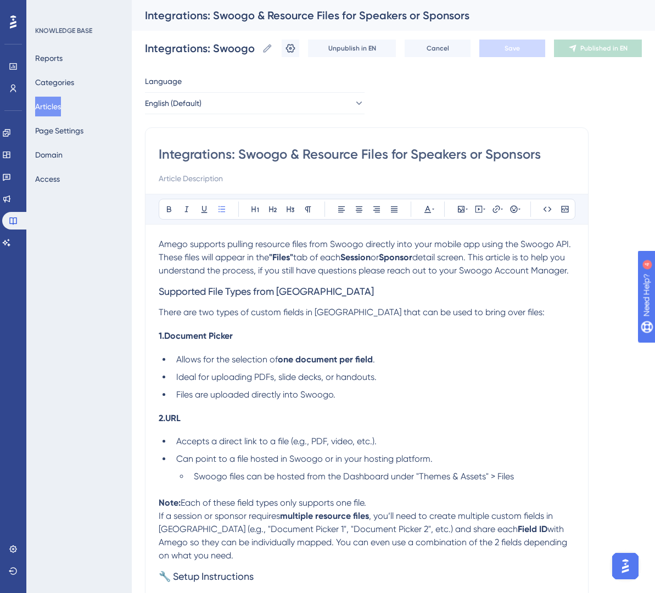
drag, startPoint x: 239, startPoint y: 154, endPoint x: 77, endPoint y: 154, distance: 161.9
type input "Swoogo & Resource Files for Speakers or Sponsors"
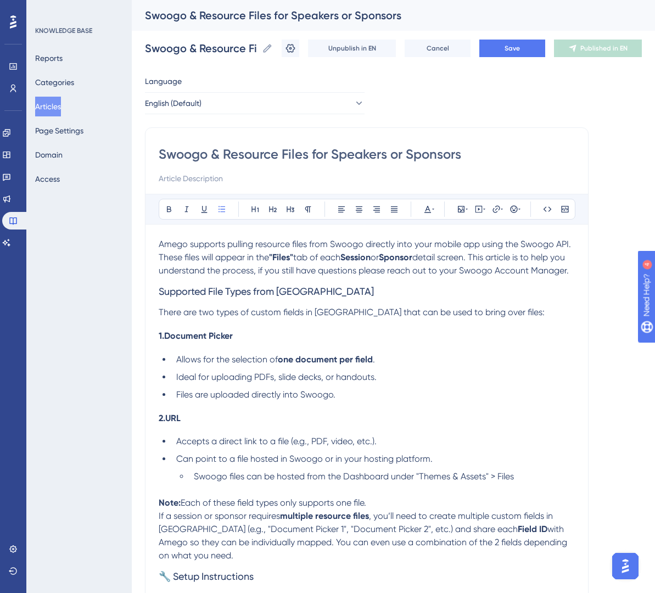
type input "Swoogo & Resource Files for Speakers or Sponsors"
click at [532, 37] on div "Swoogo & Resource Files for Speakers or Sponsors Swoogo & Resource Files for Sp…" at bounding box center [393, 48] width 497 height 35
click at [520, 46] on button "Save" at bounding box center [512, 49] width 66 height 18
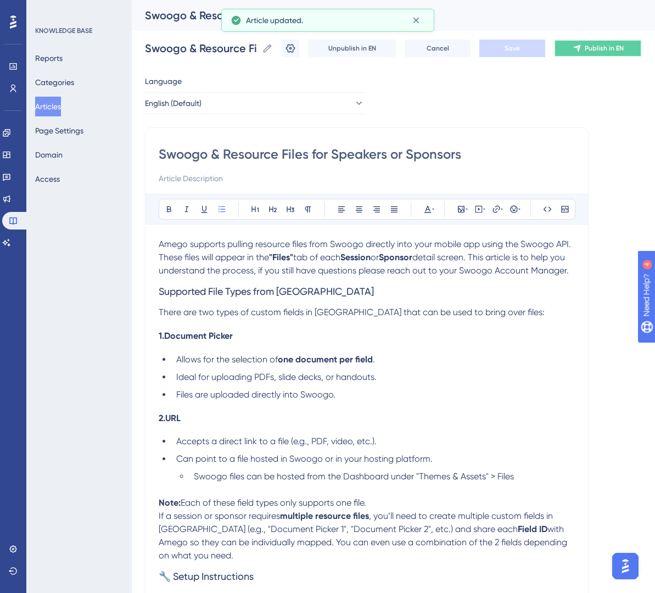
click at [601, 48] on span "Publish in EN" at bounding box center [603, 48] width 39 height 9
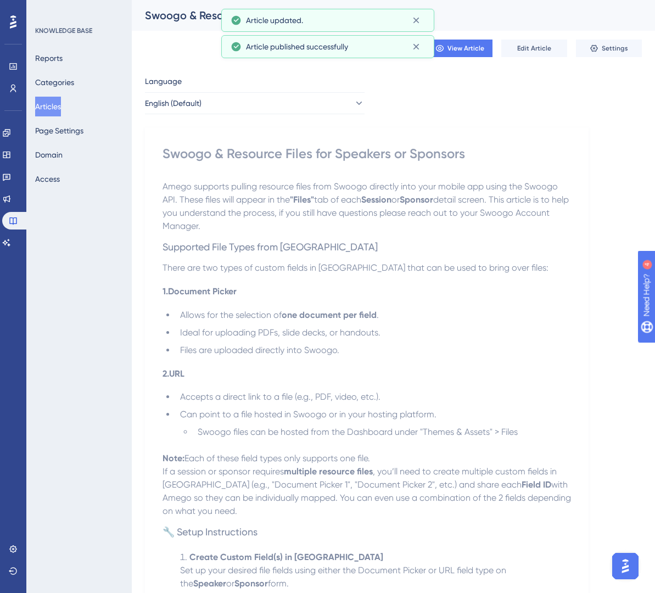
click at [61, 108] on button "Articles" at bounding box center [48, 107] width 26 height 20
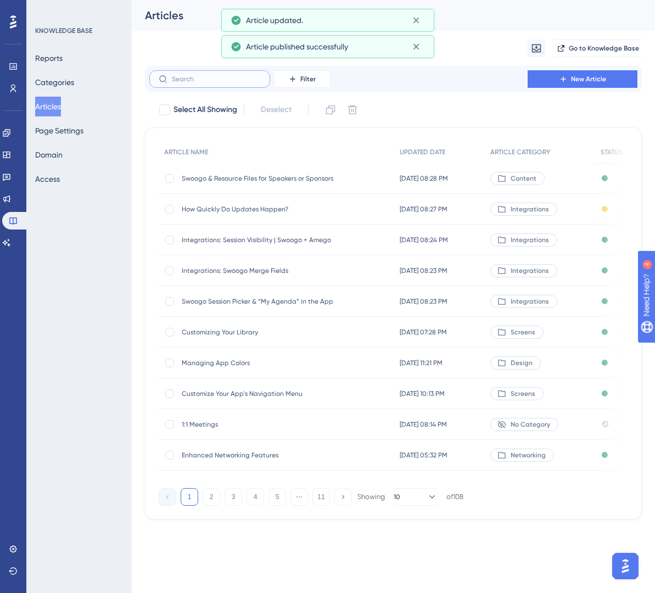
click at [203, 78] on input "text" at bounding box center [216, 79] width 89 height 8
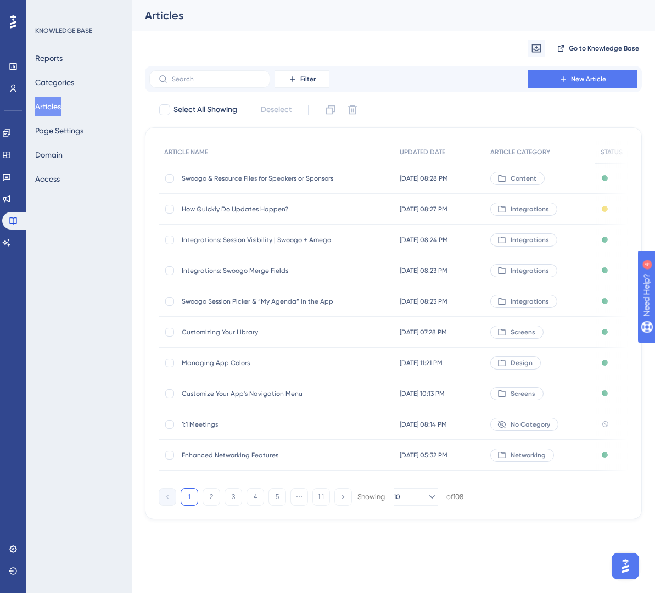
click at [230, 209] on span "How Quickly Do Updates Happen?" at bounding box center [270, 209] width 176 height 9
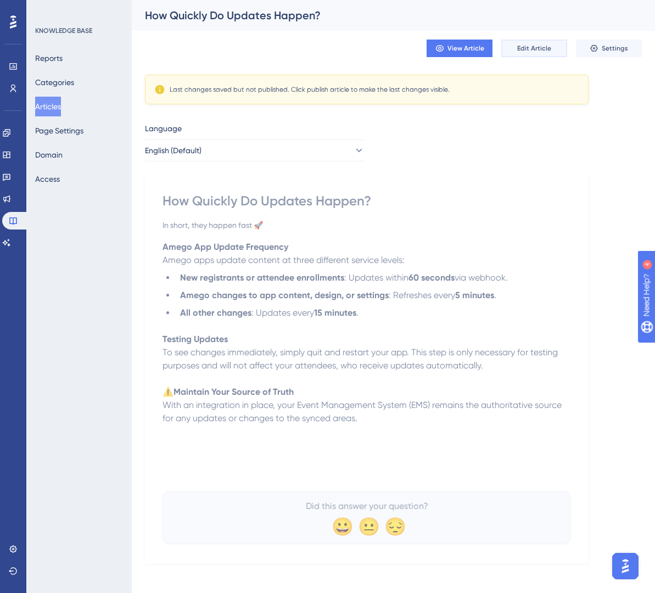
click at [530, 49] on span "Edit Article" at bounding box center [534, 48] width 34 height 9
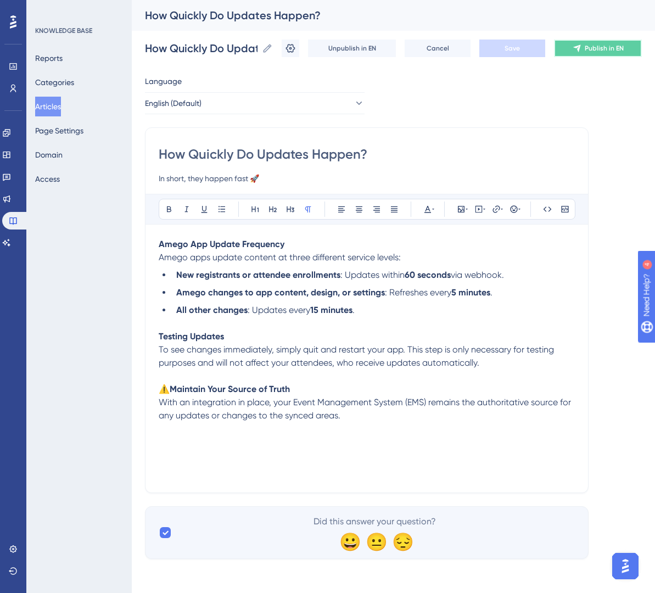
click at [595, 45] on span "Publish in EN" at bounding box center [603, 48] width 39 height 9
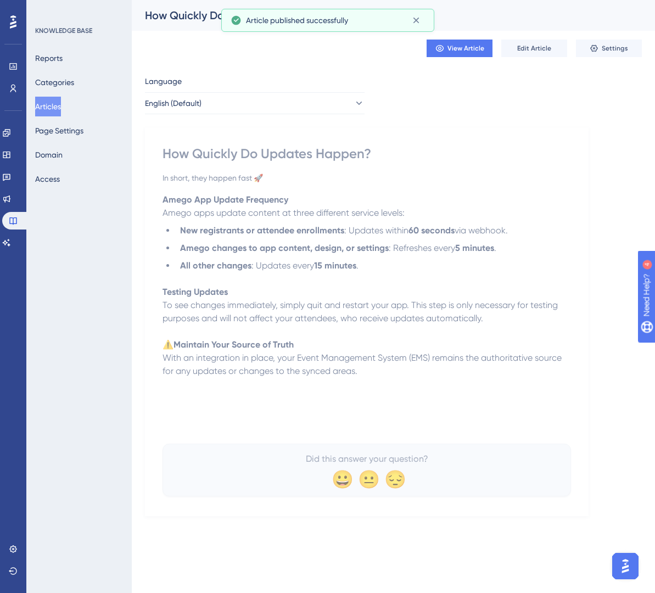
click at [61, 105] on button "Articles" at bounding box center [48, 107] width 26 height 20
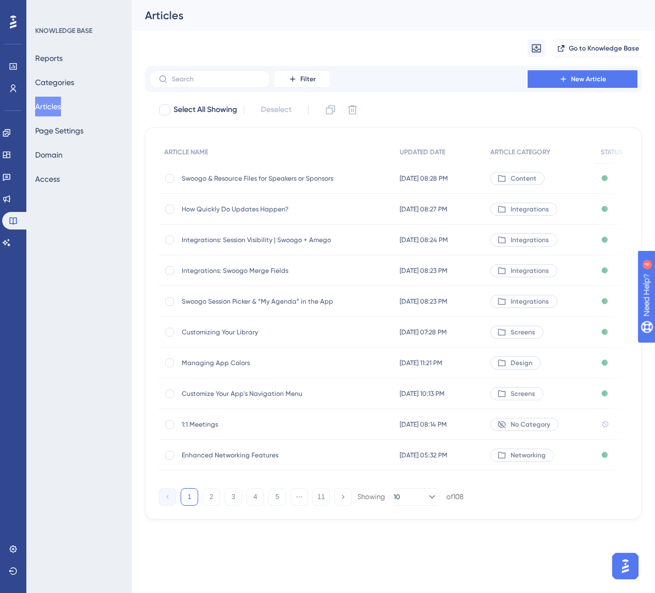
click at [280, 239] on span "Integrations: Session Visibility | Swoogo + Amego" at bounding box center [270, 239] width 176 height 9
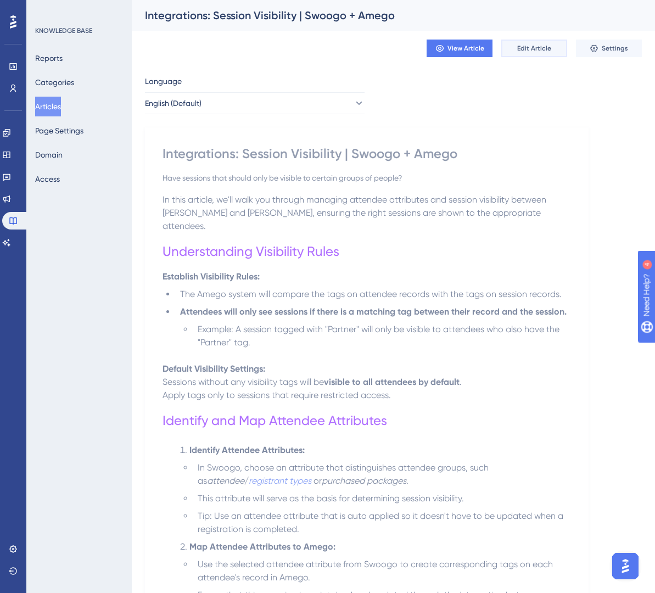
click at [533, 49] on span "Edit Article" at bounding box center [534, 48] width 34 height 9
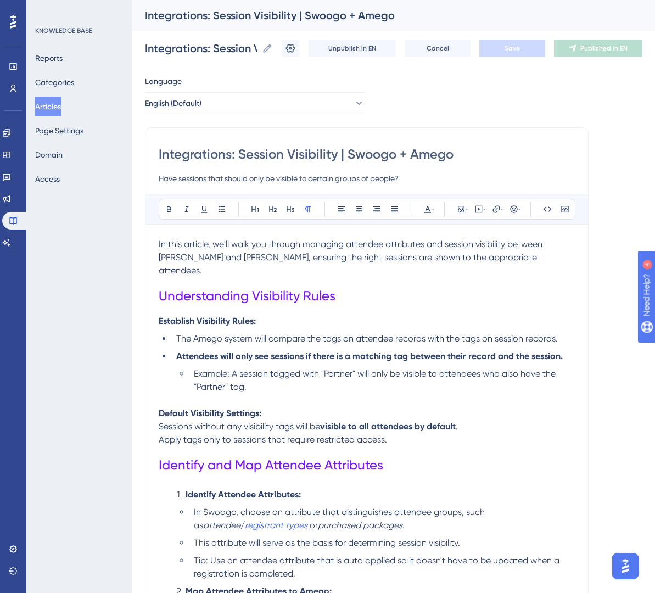
drag, startPoint x: 240, startPoint y: 157, endPoint x: 119, endPoint y: 153, distance: 120.8
type input "Session Visibility | Swoogo + Amego"
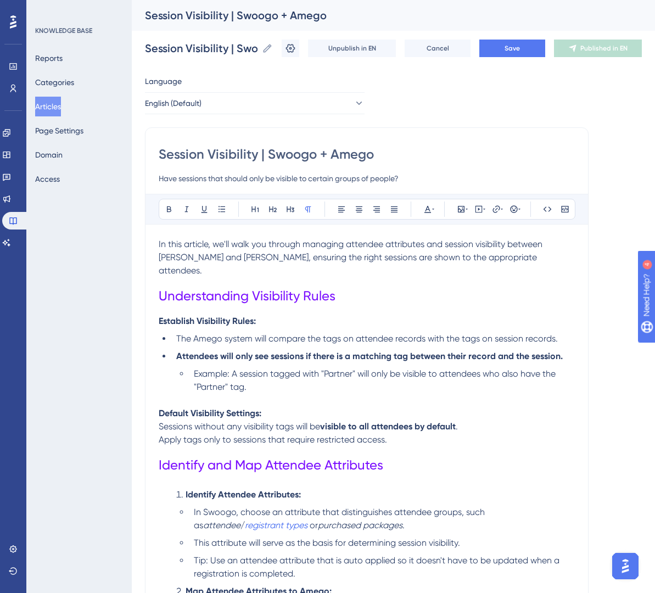
drag, startPoint x: 260, startPoint y: 154, endPoint x: 268, endPoint y: 155, distance: 8.8
click at [269, 155] on input "Session Visibility | Swoogo + Amego" at bounding box center [367, 154] width 416 height 18
type input "Session Visibility | Swoogo + Amego"
click at [510, 50] on span "Save" at bounding box center [511, 48] width 15 height 9
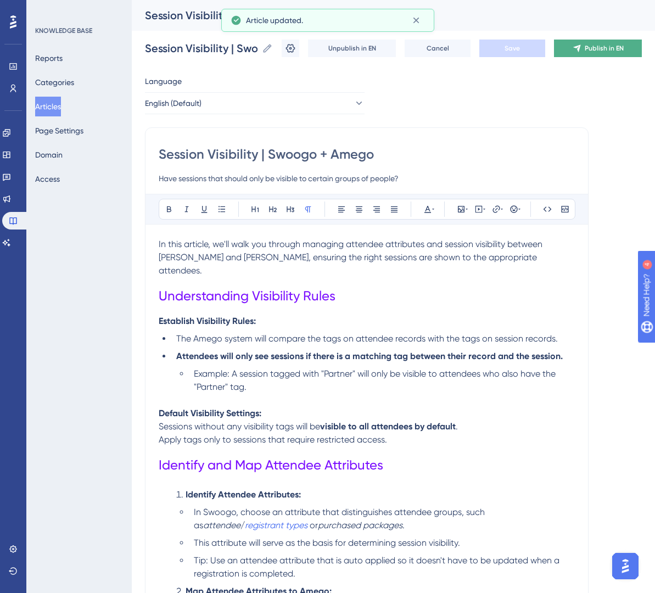
click at [586, 50] on span "Publish in EN" at bounding box center [603, 48] width 39 height 9
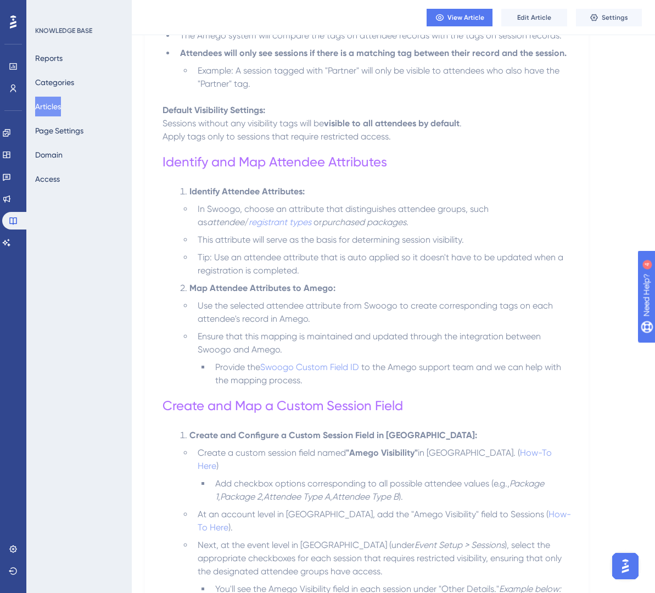
scroll to position [263, 0]
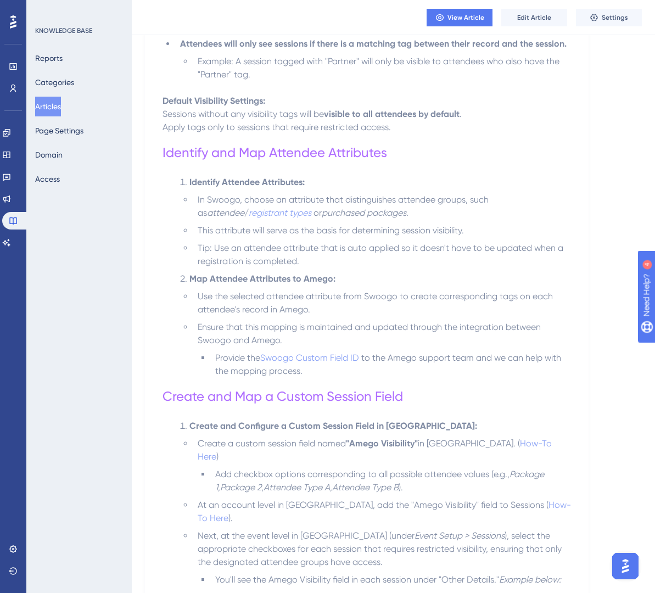
click at [363, 272] on li "Map Attendee Attributes to Amego:" at bounding box center [373, 278] width 395 height 13
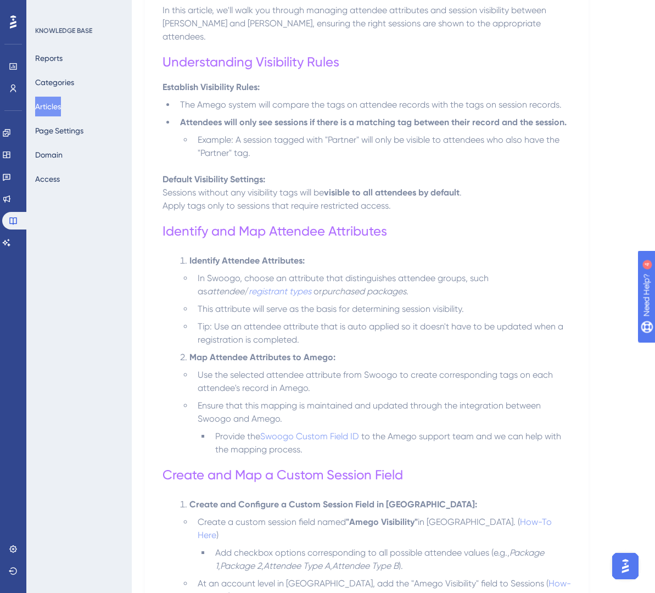
scroll to position [0, 0]
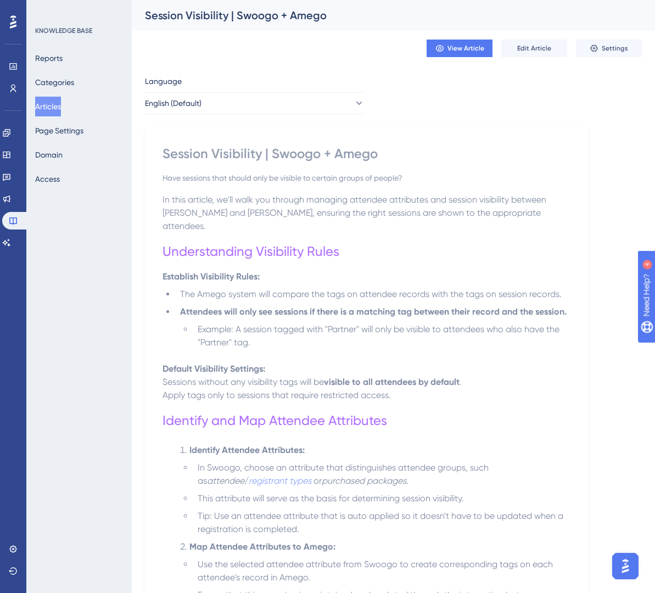
click at [50, 106] on button "Articles" at bounding box center [48, 107] width 26 height 20
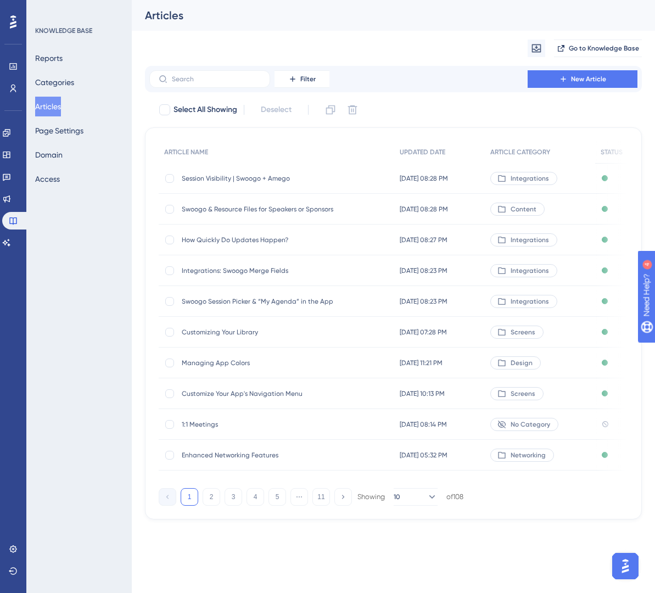
click at [259, 271] on span "Integrations: Swoogo Merge Fields" at bounding box center [270, 270] width 176 height 9
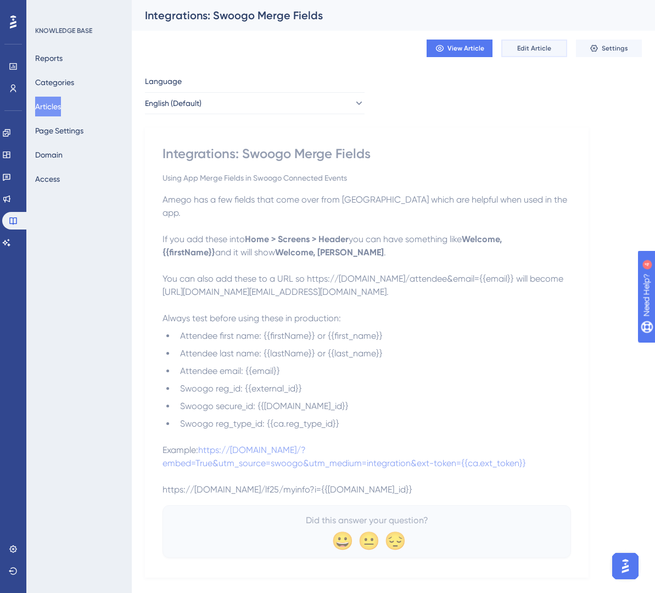
click at [527, 47] on span "Edit Article" at bounding box center [534, 48] width 34 height 9
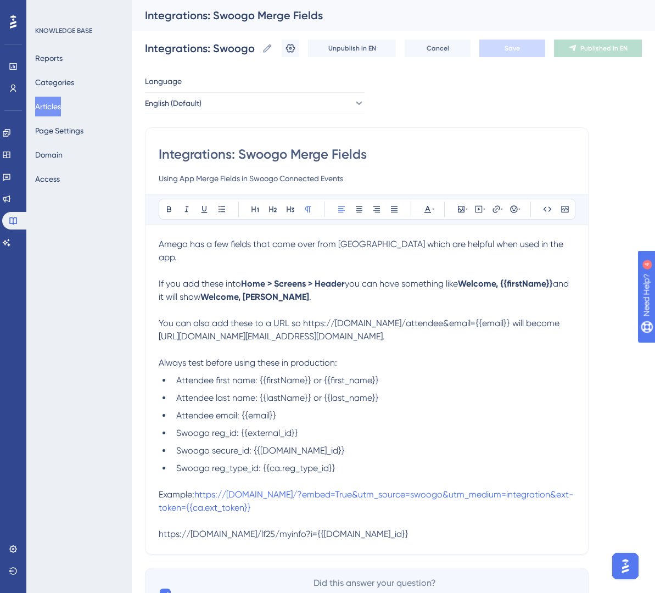
drag, startPoint x: 240, startPoint y: 155, endPoint x: 138, endPoint y: 155, distance: 102.6
click at [139, 155] on div "Performance Users Engagement Widgets Feedback Product Updates Knowledge Base AI…" at bounding box center [393, 319] width 523 height 638
type input "Swoogo Merge Fields"
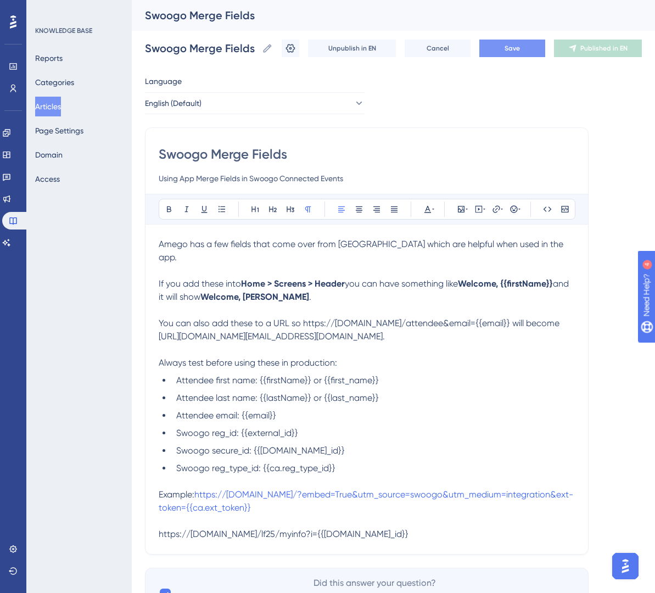
type input "Swoogo Merge Fields"
click at [512, 49] on span "Save" at bounding box center [511, 48] width 15 height 9
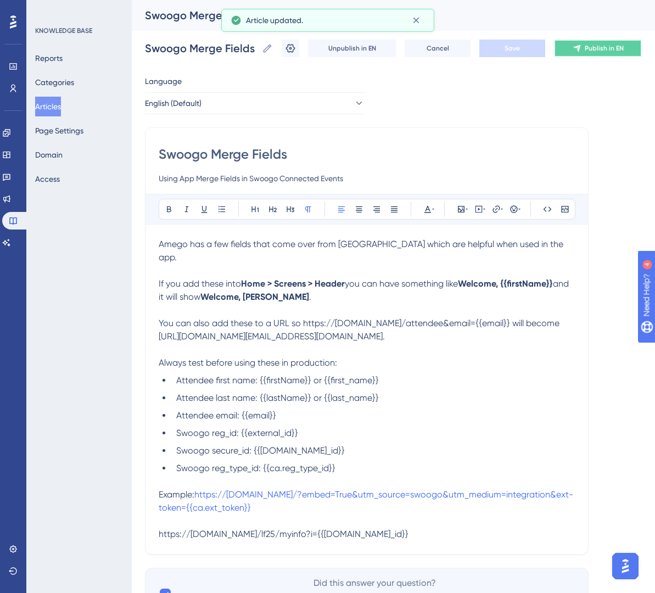
click at [586, 49] on span "Publish in EN" at bounding box center [603, 48] width 39 height 9
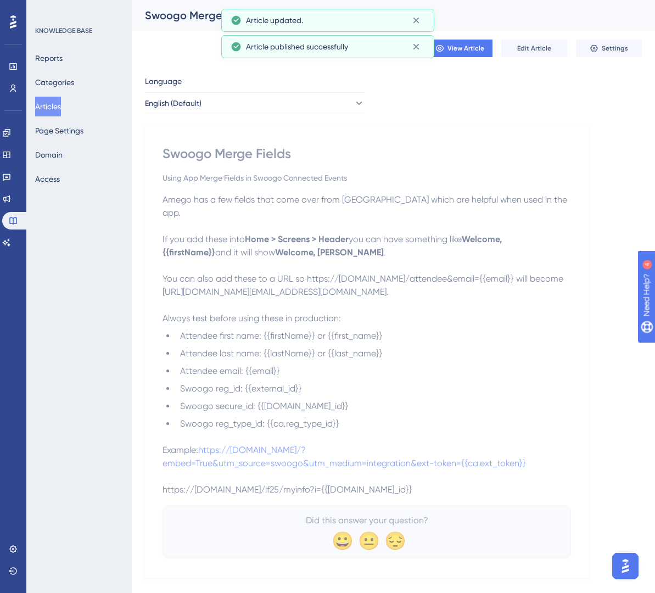
click at [61, 103] on button "Articles" at bounding box center [48, 107] width 26 height 20
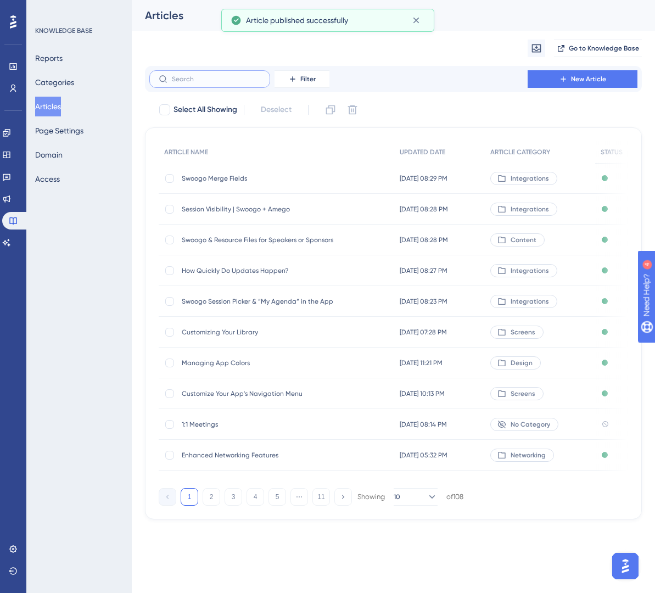
click at [217, 80] on input "text" at bounding box center [216, 79] width 89 height 8
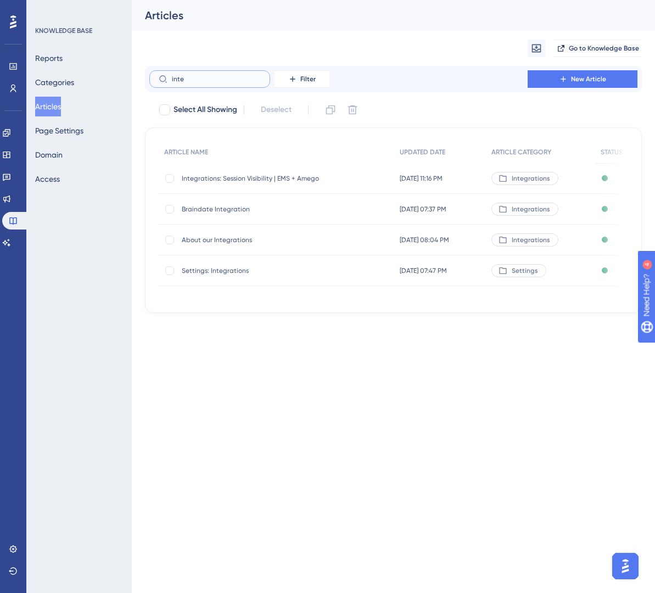
type input "inte"
click at [246, 174] on span "Integrations: Session Visibility | EMS + Amego" at bounding box center [270, 178] width 176 height 9
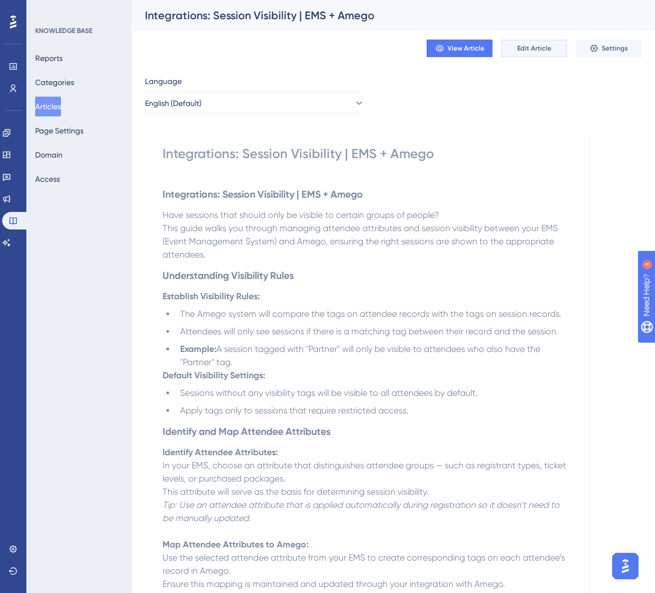
click at [533, 47] on span "Edit Article" at bounding box center [534, 48] width 34 height 9
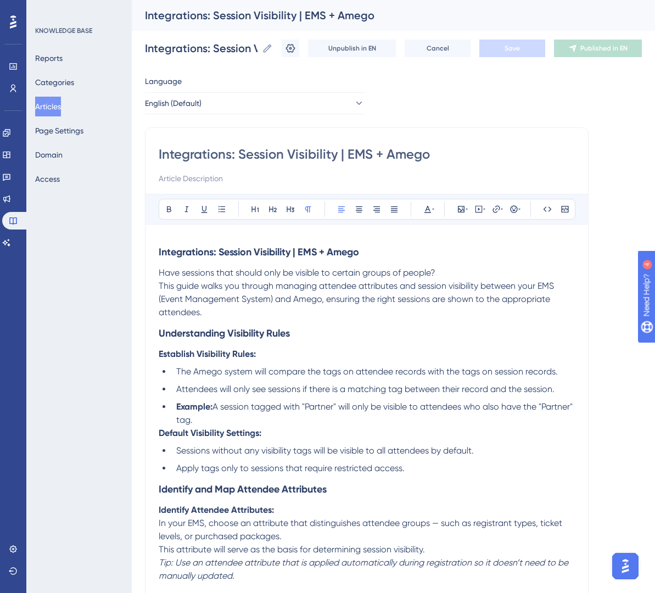
drag, startPoint x: 240, startPoint y: 153, endPoint x: 97, endPoint y: 153, distance: 143.8
click at [132, 153] on div "Performance Users Engagement Widgets Feedback Product Updates Knowledge Base AI…" at bounding box center [393, 509] width 523 height 1019
type input "Session Visibility | EMS + Amego"
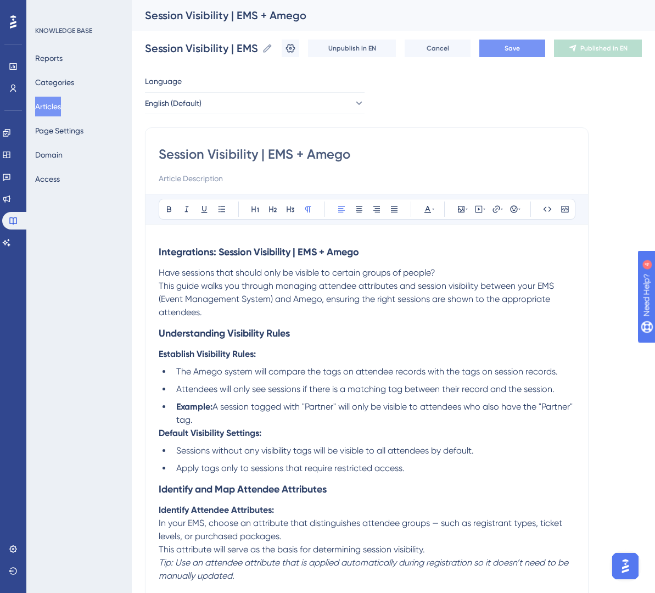
type input "Session Visibility | EMS + Amego"
click at [519, 52] on span "Save" at bounding box center [511, 48] width 15 height 9
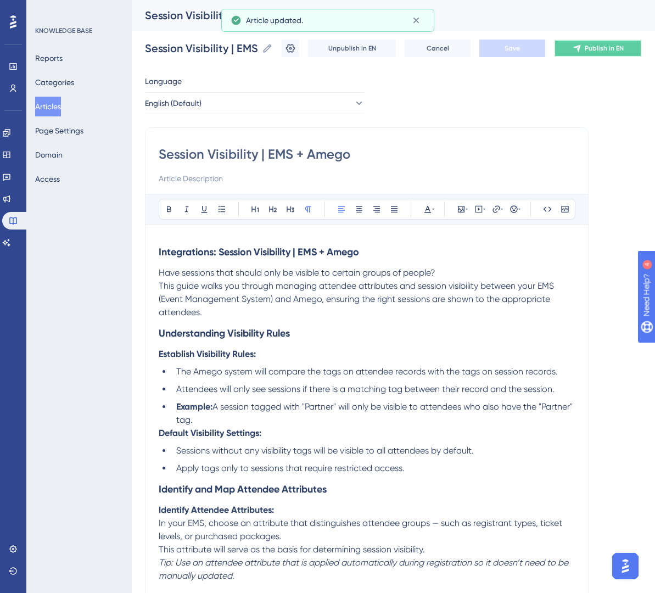
click at [596, 44] on span "Publish in EN" at bounding box center [603, 48] width 39 height 9
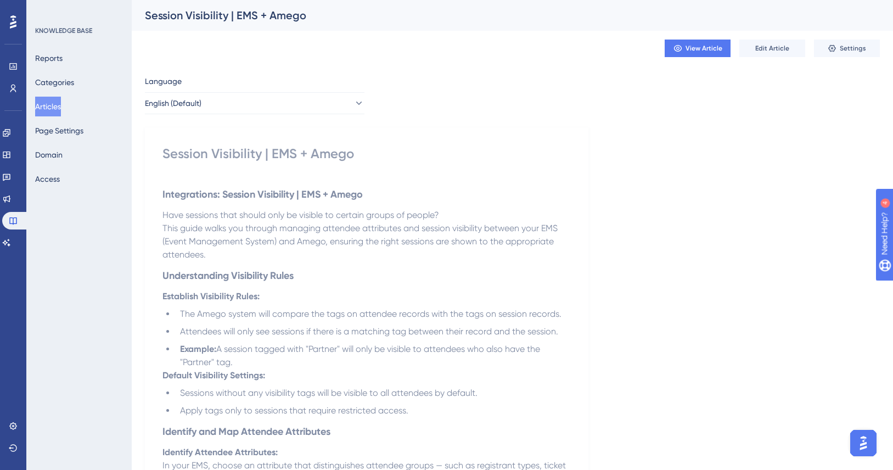
click at [61, 110] on button "Articles" at bounding box center [48, 107] width 26 height 20
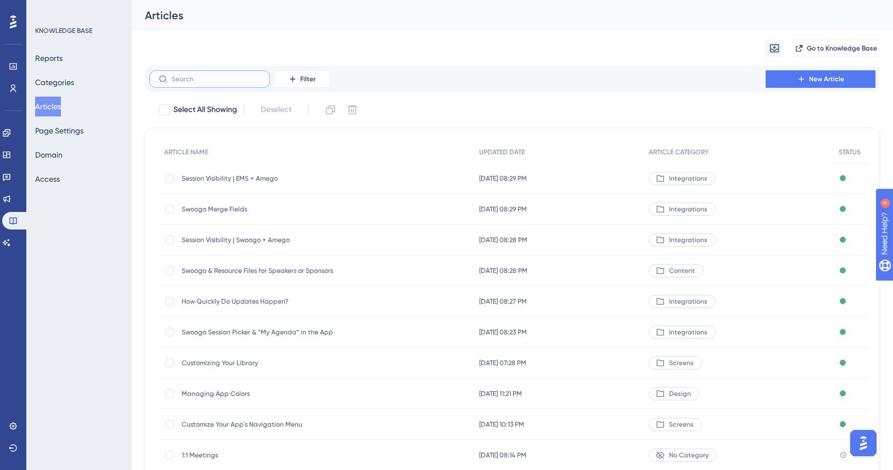
click at [178, 80] on input "text" at bounding box center [216, 79] width 89 height 8
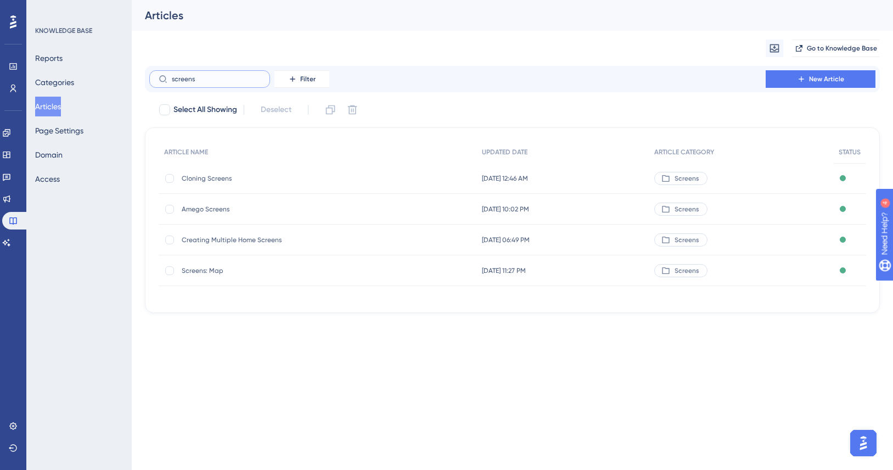
type input "screens"
click at [210, 207] on span "Amego Screens" at bounding box center [270, 209] width 176 height 9
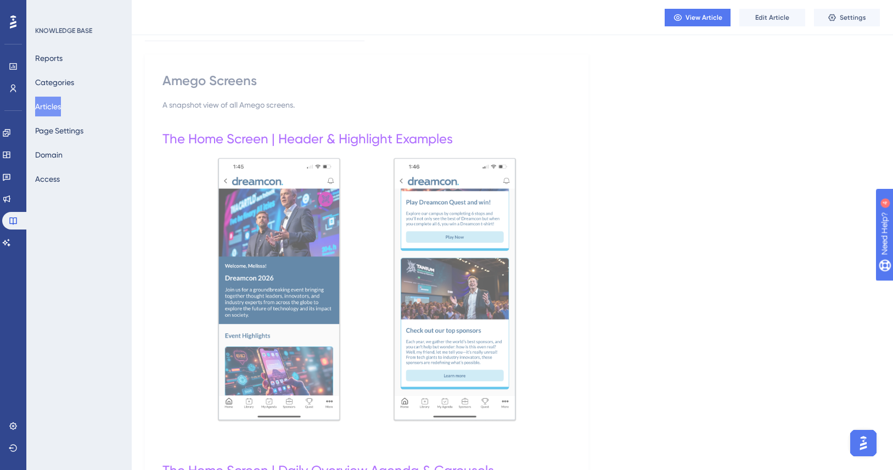
scroll to position [338, 0]
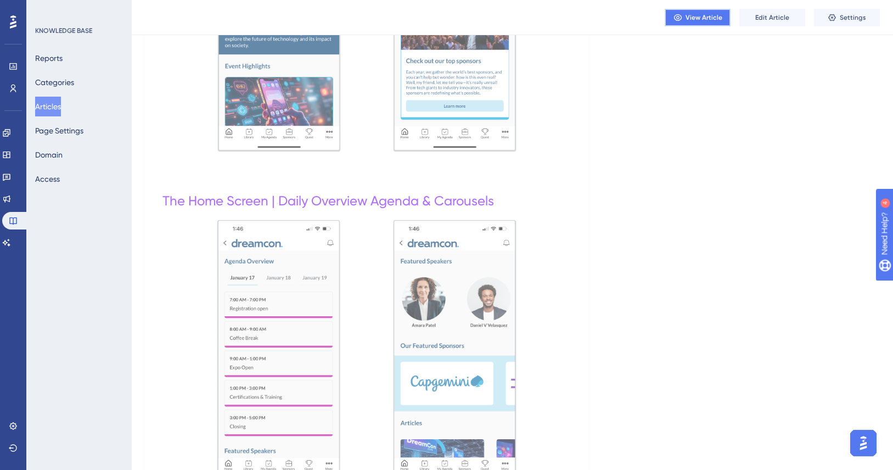
click at [699, 16] on span "View Article" at bounding box center [703, 17] width 37 height 9
click at [56, 103] on button "Articles" at bounding box center [48, 107] width 26 height 20
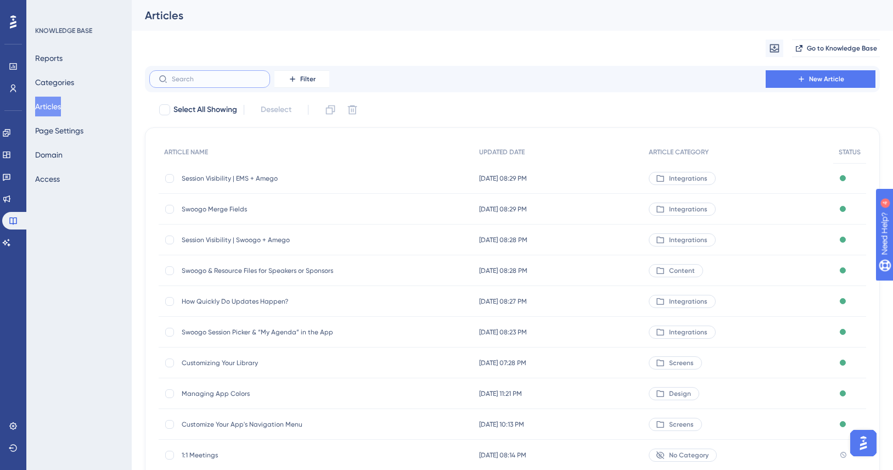
click at [233, 78] on input "text" at bounding box center [216, 79] width 89 height 8
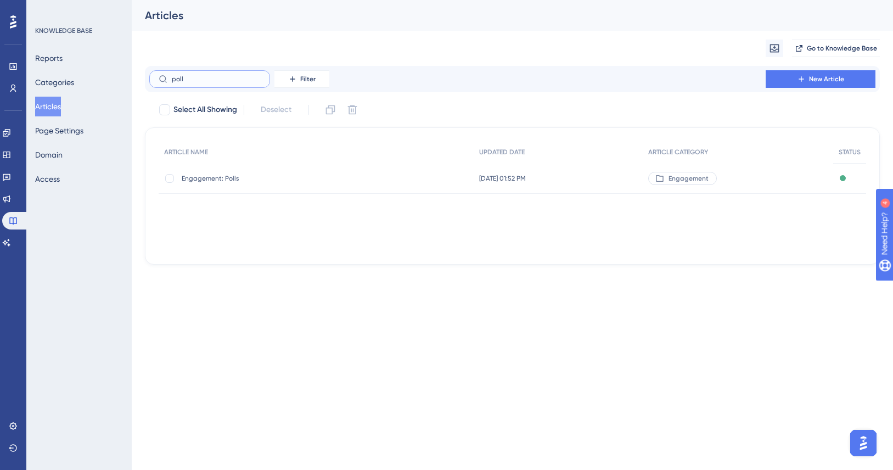
type input "poll"
click at [218, 179] on span "Engagement: Polls" at bounding box center [270, 178] width 176 height 9
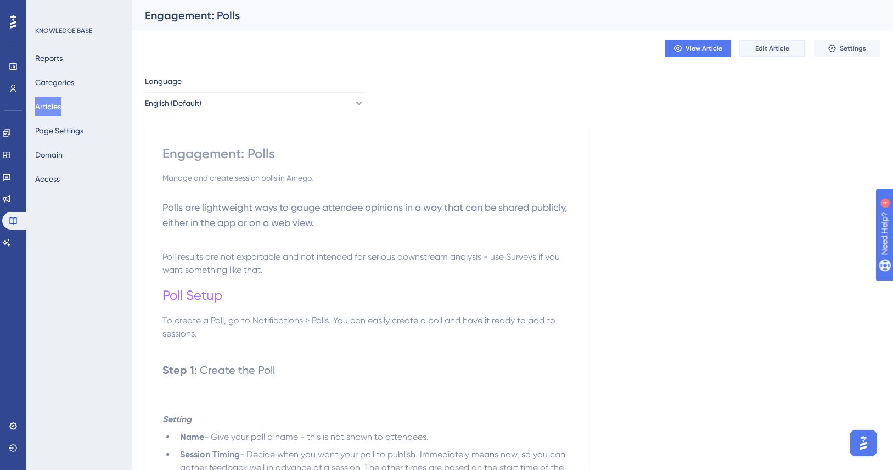
click at [772, 48] on span "Edit Article" at bounding box center [772, 48] width 34 height 9
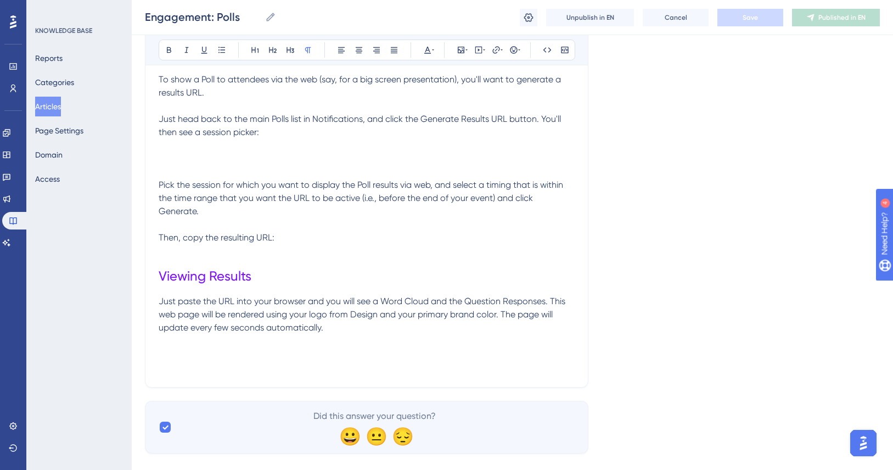
scroll to position [736, 0]
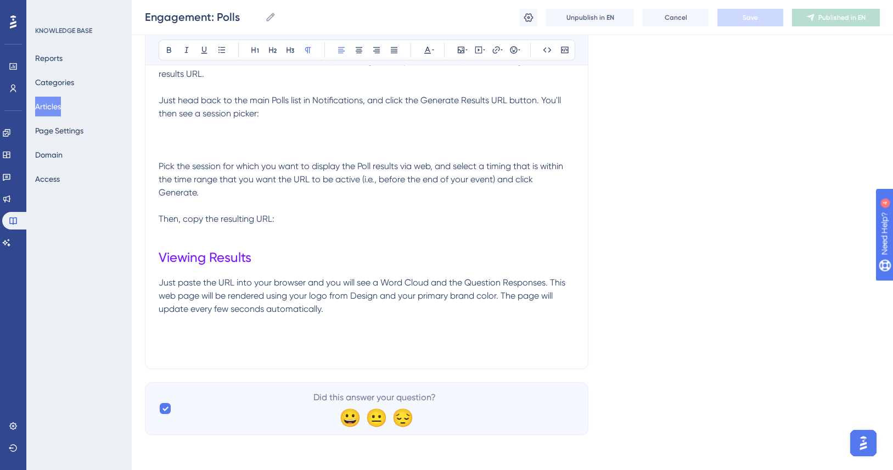
click at [363, 313] on p "Just paste the URL into your browser and you will see a Word Cloud and the Ques…" at bounding box center [367, 296] width 416 height 40
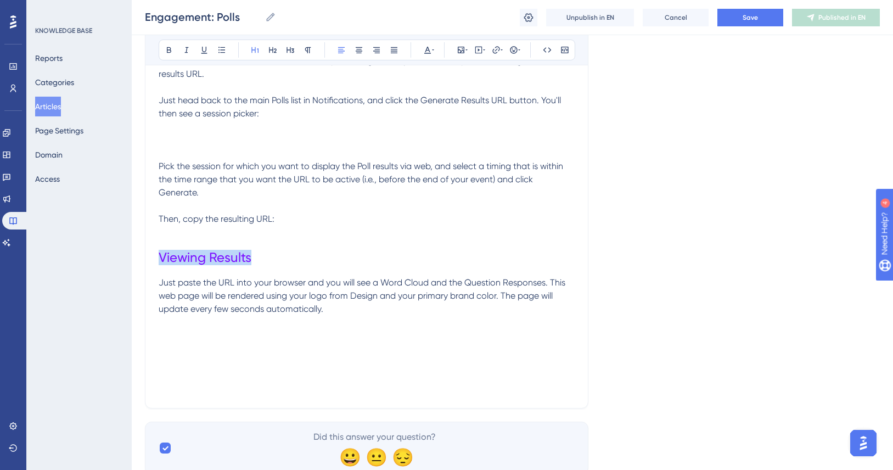
drag, startPoint x: 262, startPoint y: 264, endPoint x: 140, endPoint y: 263, distance: 121.3
copy span "Viewing Results"
click at [173, 335] on p at bounding box center [367, 335] width 416 height 13
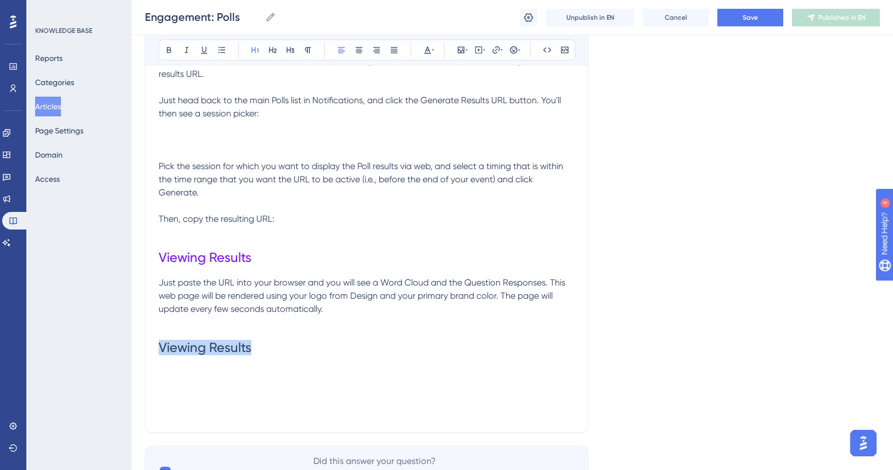
drag, startPoint x: 258, startPoint y: 349, endPoint x: 129, endPoint y: 348, distance: 128.9
click at [182, 350] on span "Viewing Results" at bounding box center [205, 347] width 93 height 15
drag, startPoint x: 263, startPoint y: 349, endPoint x: 118, endPoint y: 348, distance: 145.4
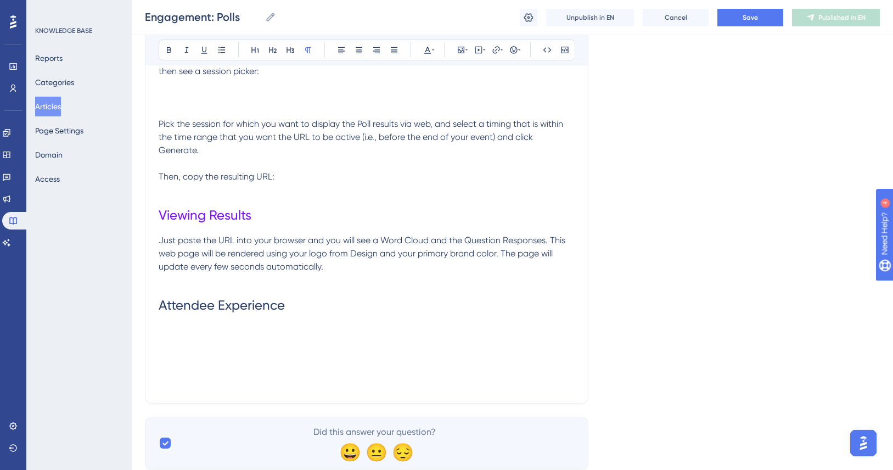
scroll to position [781, 0]
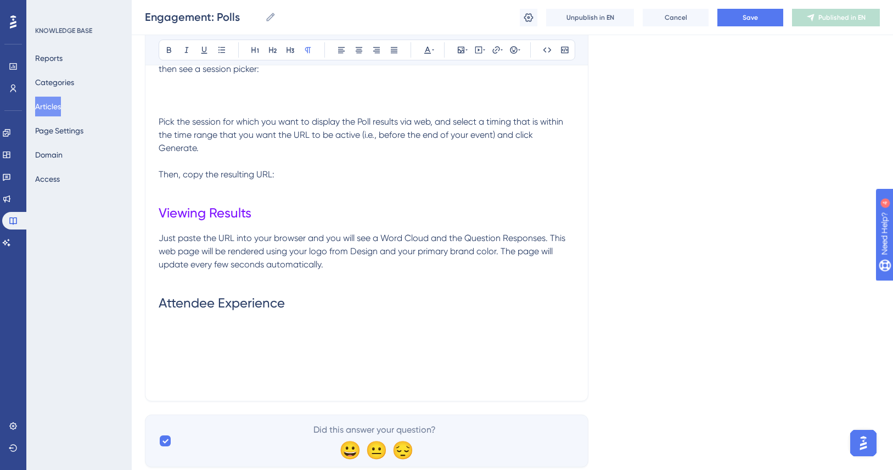
click at [230, 335] on p at bounding box center [367, 341] width 416 height 13
click at [460, 48] on icon at bounding box center [461, 50] width 9 height 9
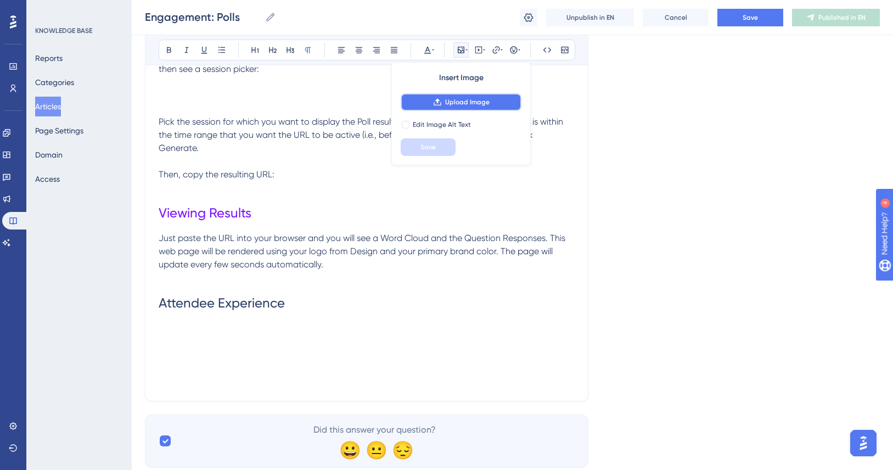
click at [459, 98] on span "Upload Image" at bounding box center [467, 102] width 44 height 9
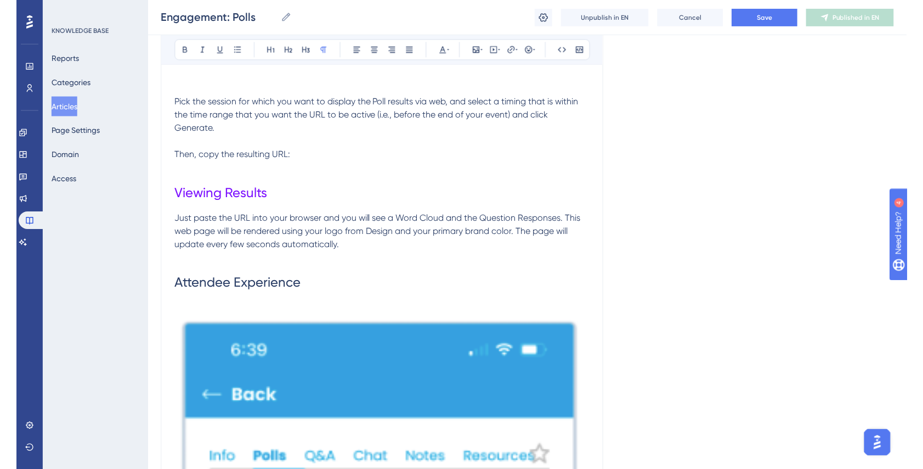
scroll to position [804, 0]
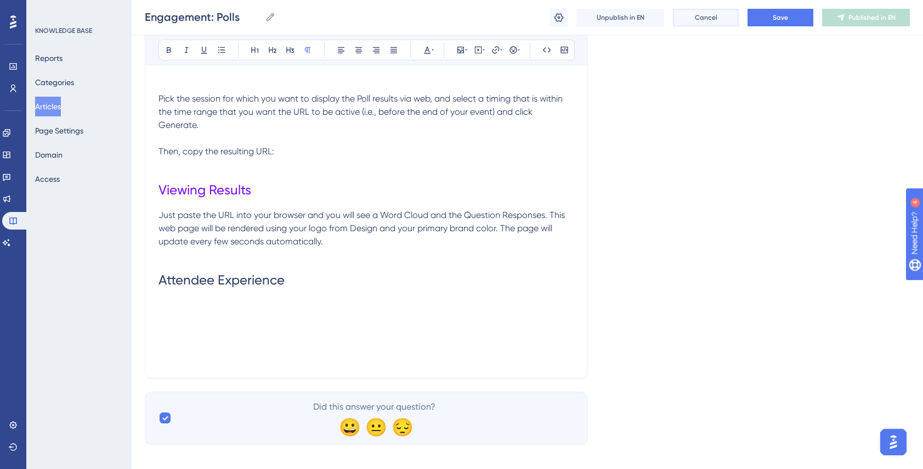
click at [701, 19] on span "Cancel" at bounding box center [706, 17] width 22 height 9
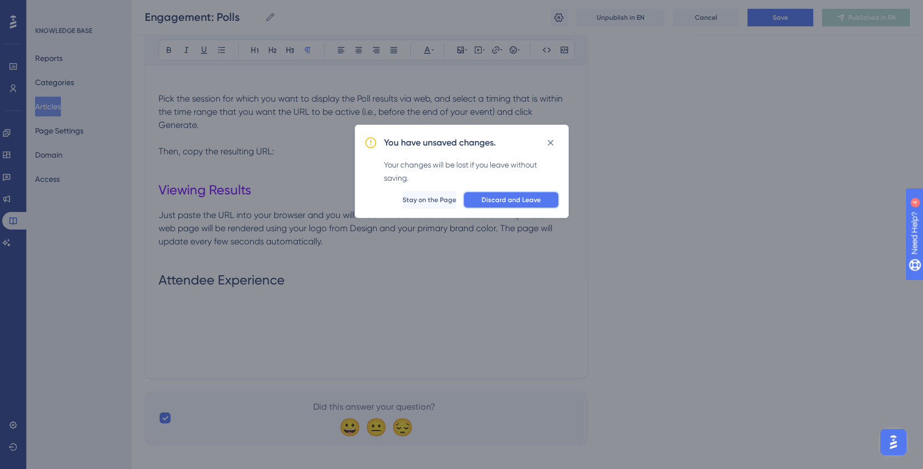
click at [494, 197] on span "Discard and Leave" at bounding box center [511, 199] width 59 height 9
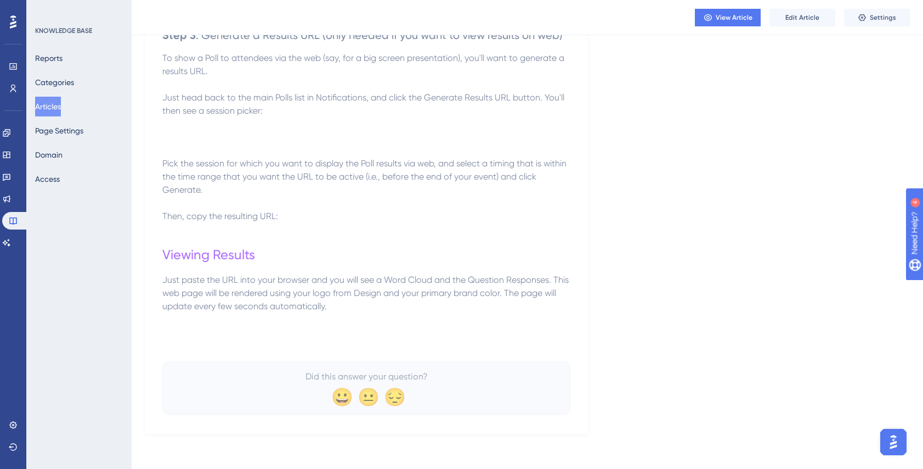
scroll to position [695, 0]
